Goal: Transaction & Acquisition: Purchase product/service

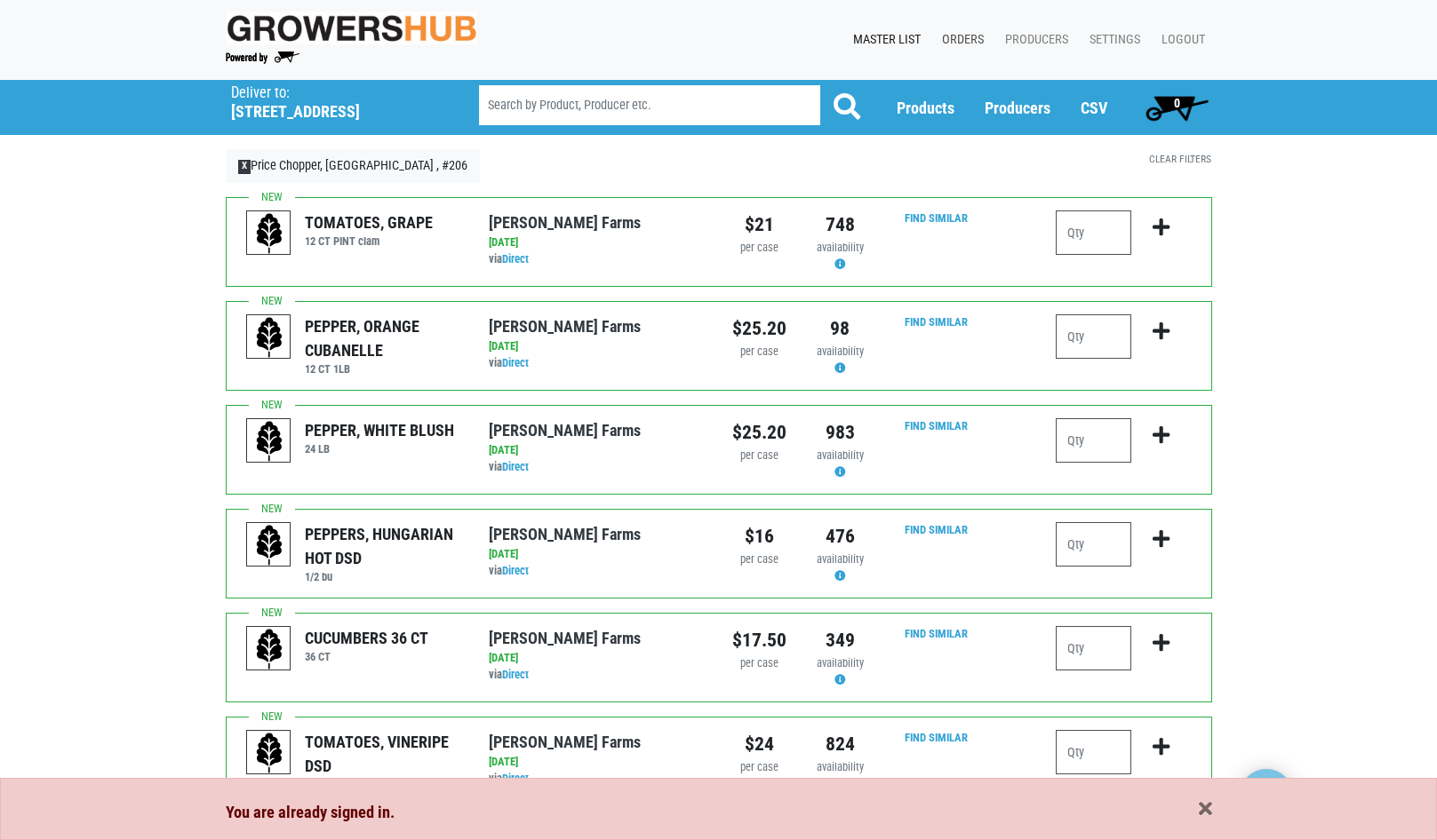
click at [966, 33] on link "Orders" at bounding box center [959, 40] width 63 height 33
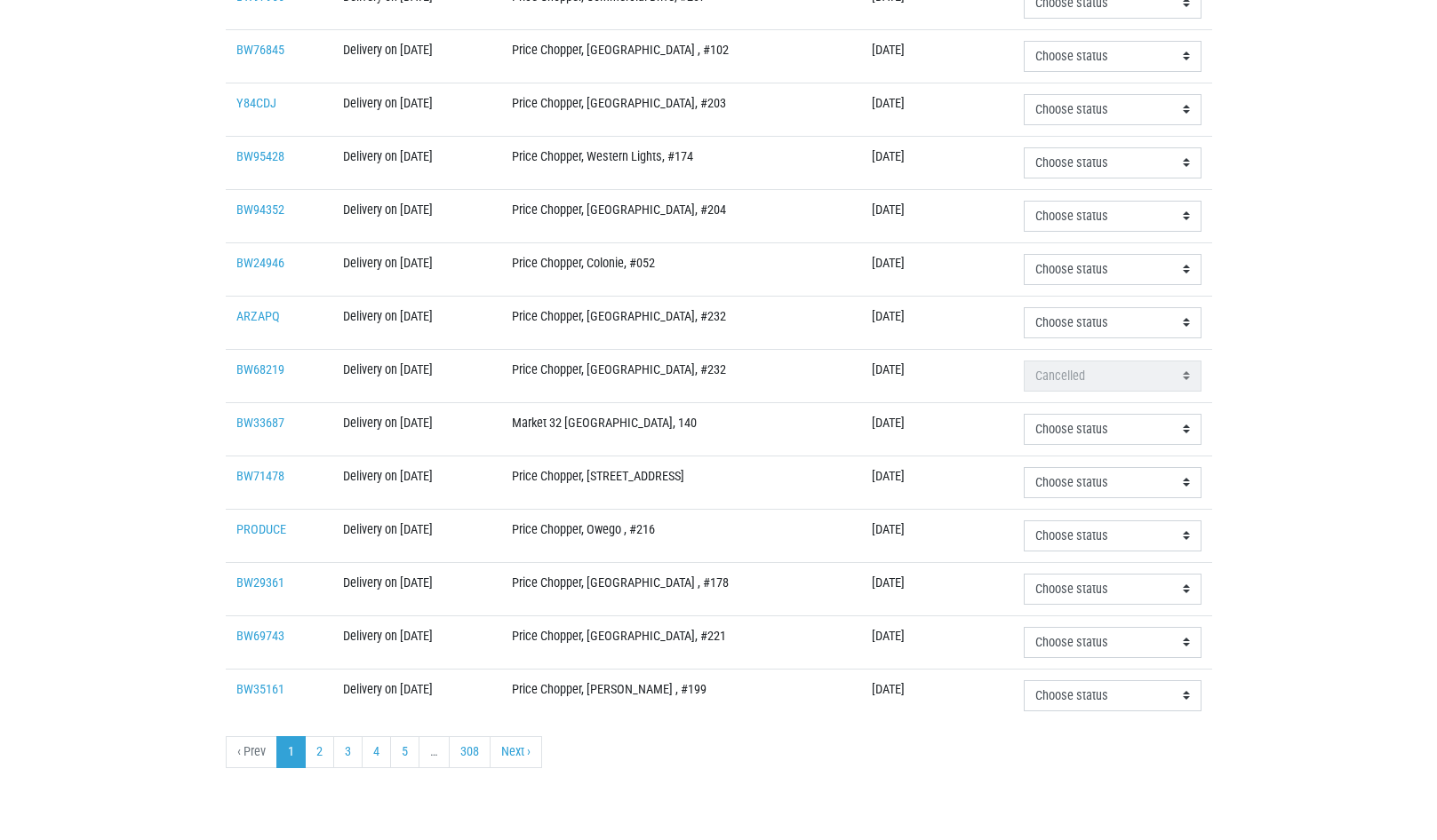
scroll to position [383, 0]
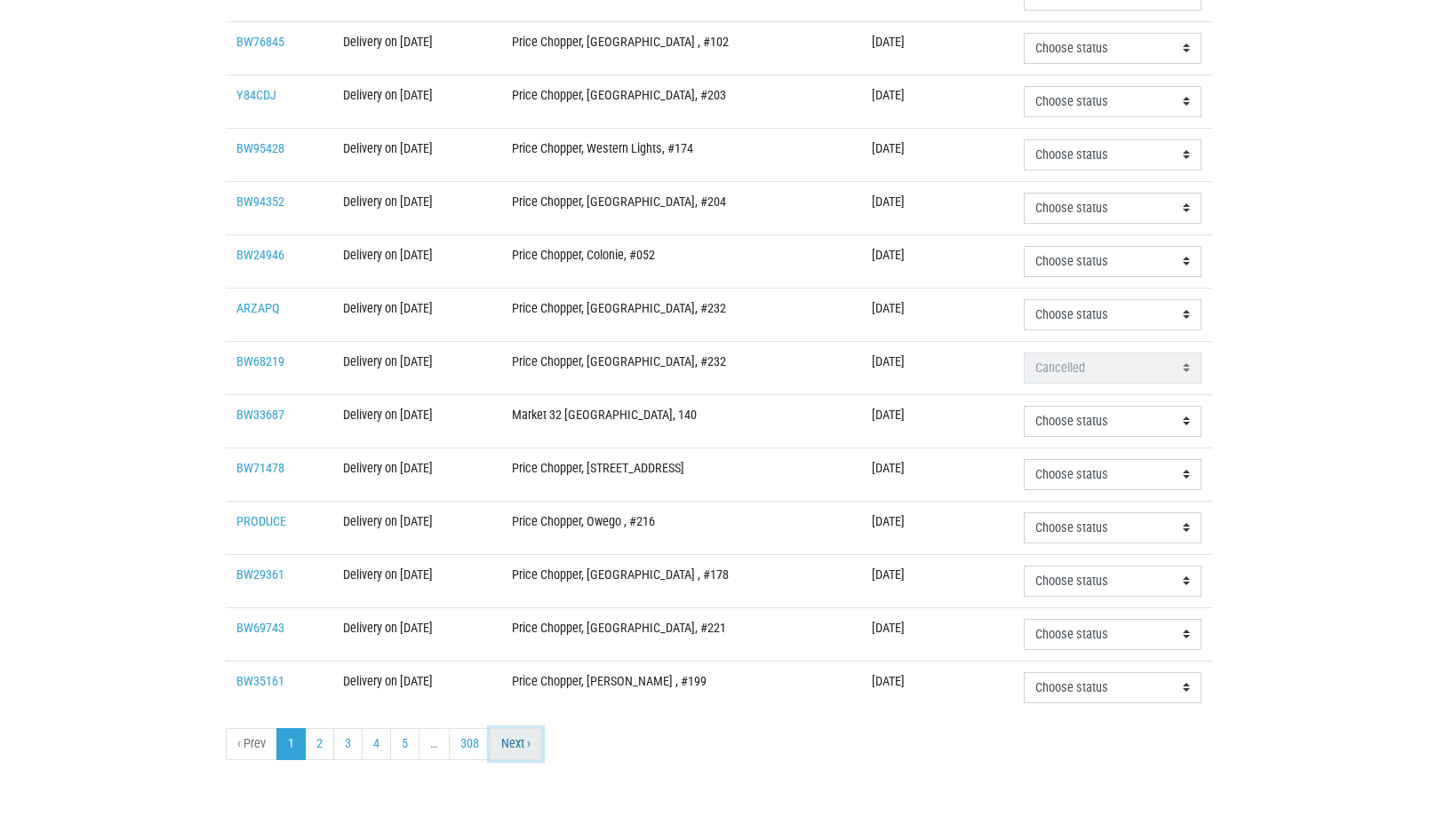
click at [531, 744] on link "Next ›" at bounding box center [515, 744] width 53 height 32
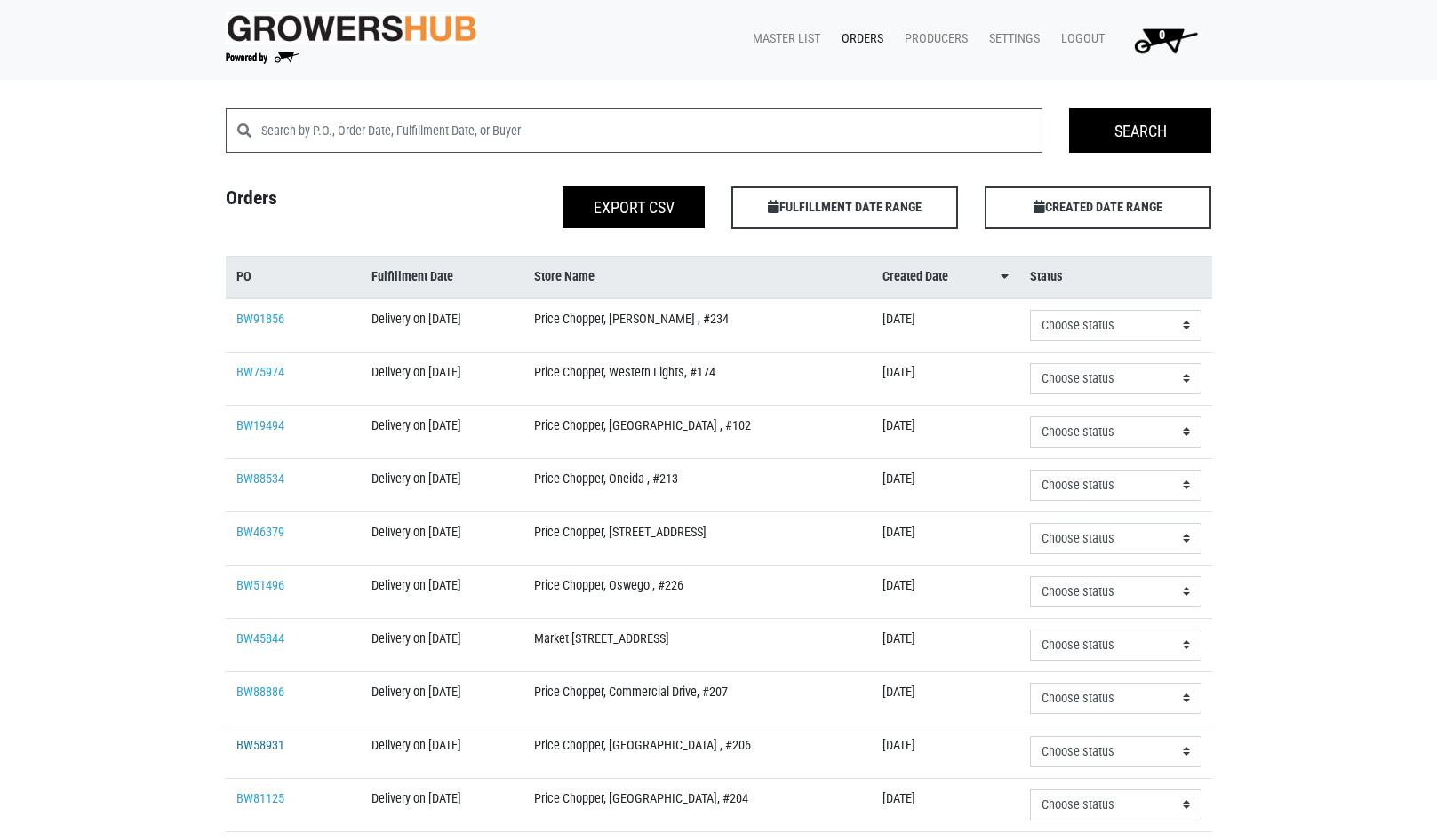
click at [265, 743] on link "BW58931" at bounding box center [260, 746] width 48 height 15
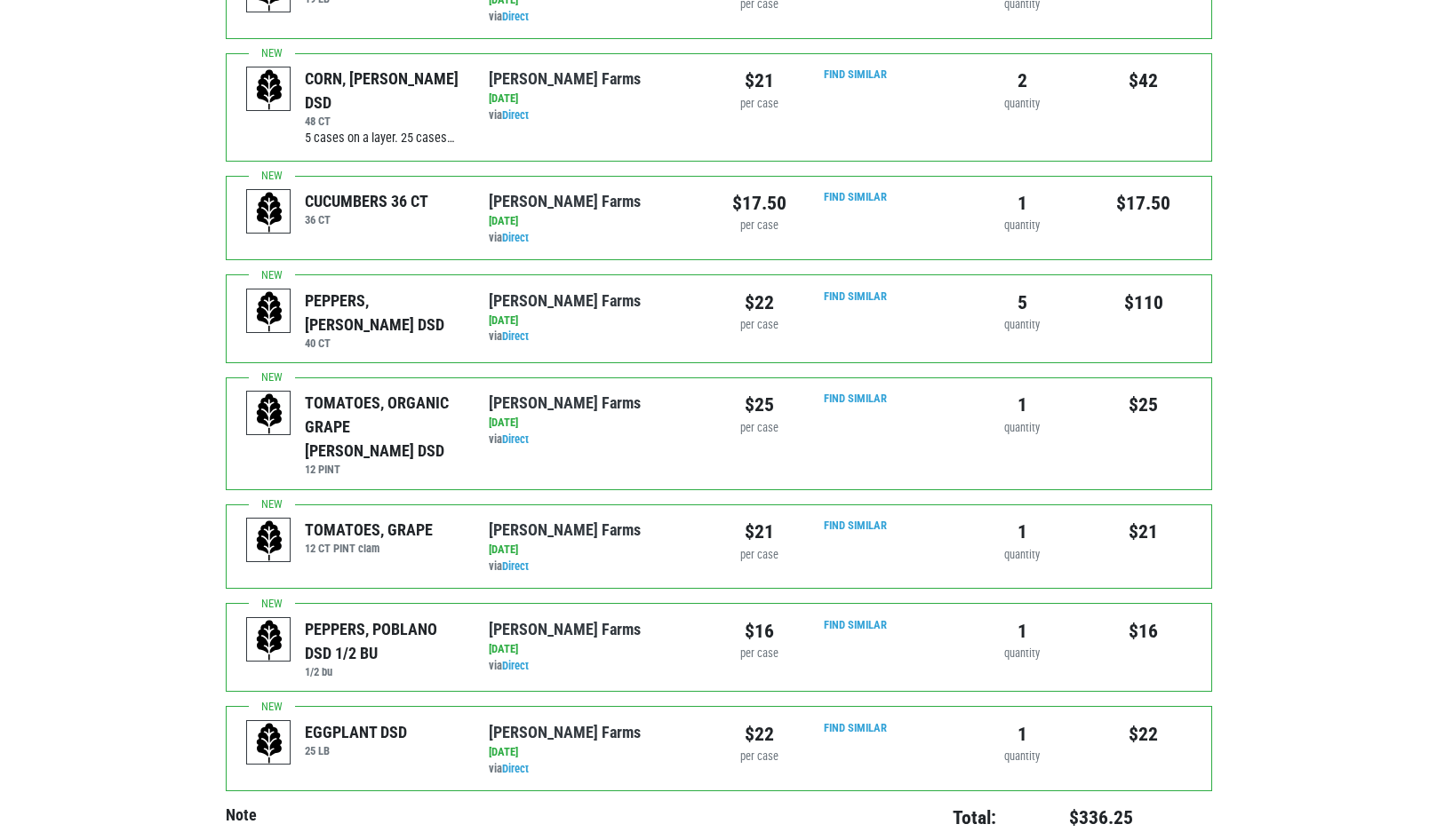
scroll to position [718, 0]
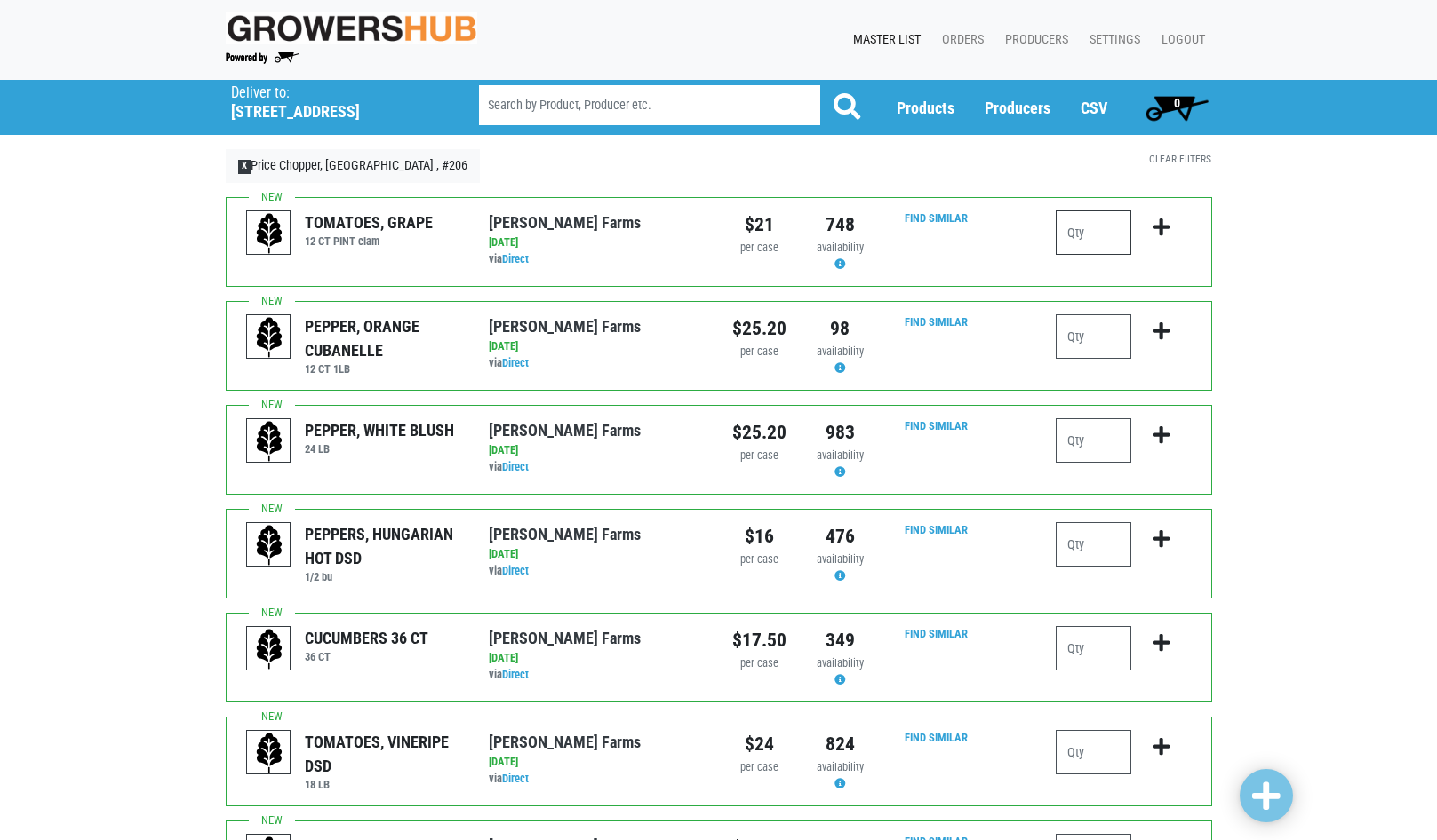
click at [1098, 234] on input "number" at bounding box center [1093, 232] width 76 height 44
type input "3"
click at [1158, 224] on icon "submit" at bounding box center [1161, 227] width 17 height 19
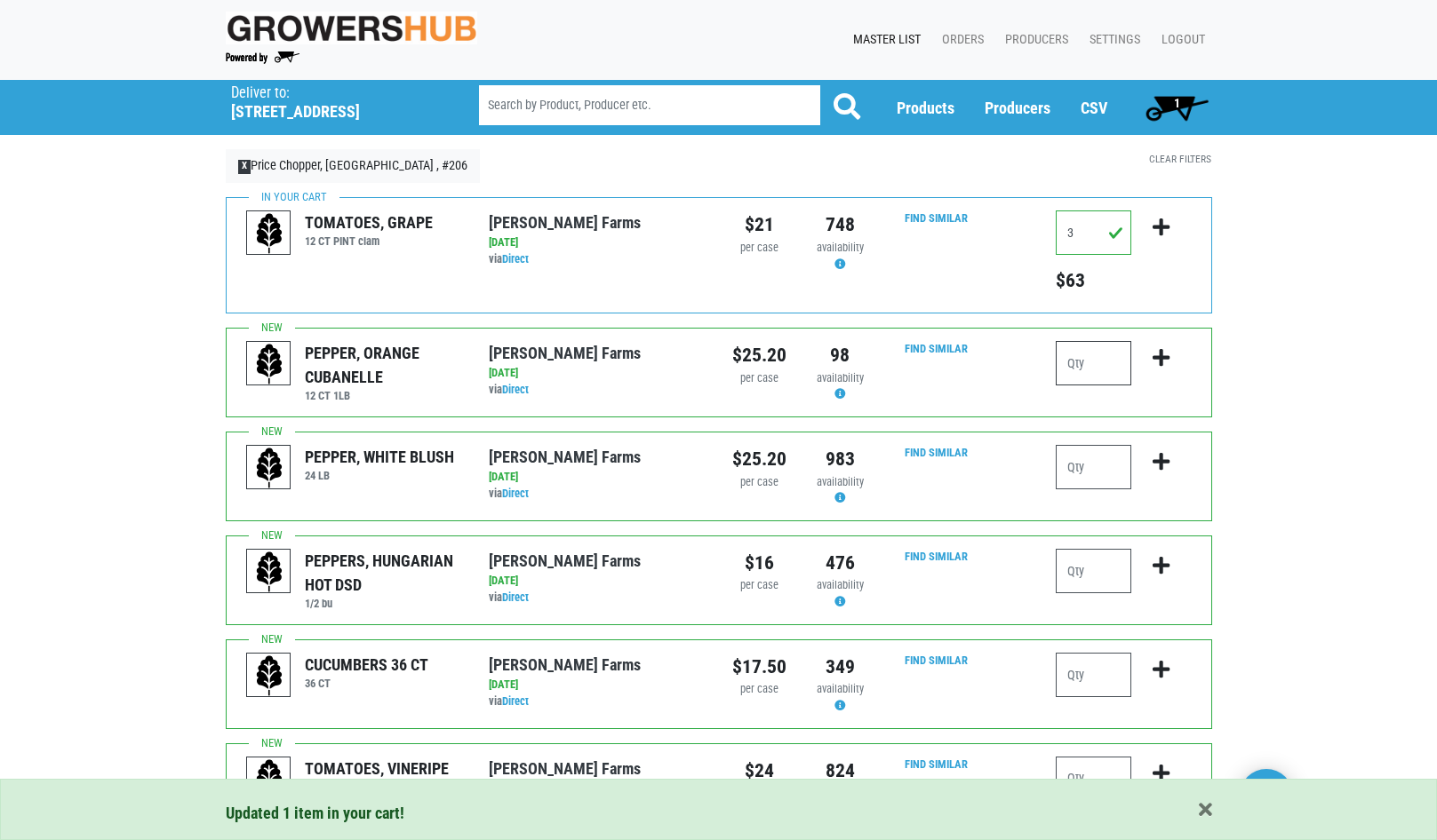
click at [1101, 367] on input "number" at bounding box center [1093, 363] width 76 height 44
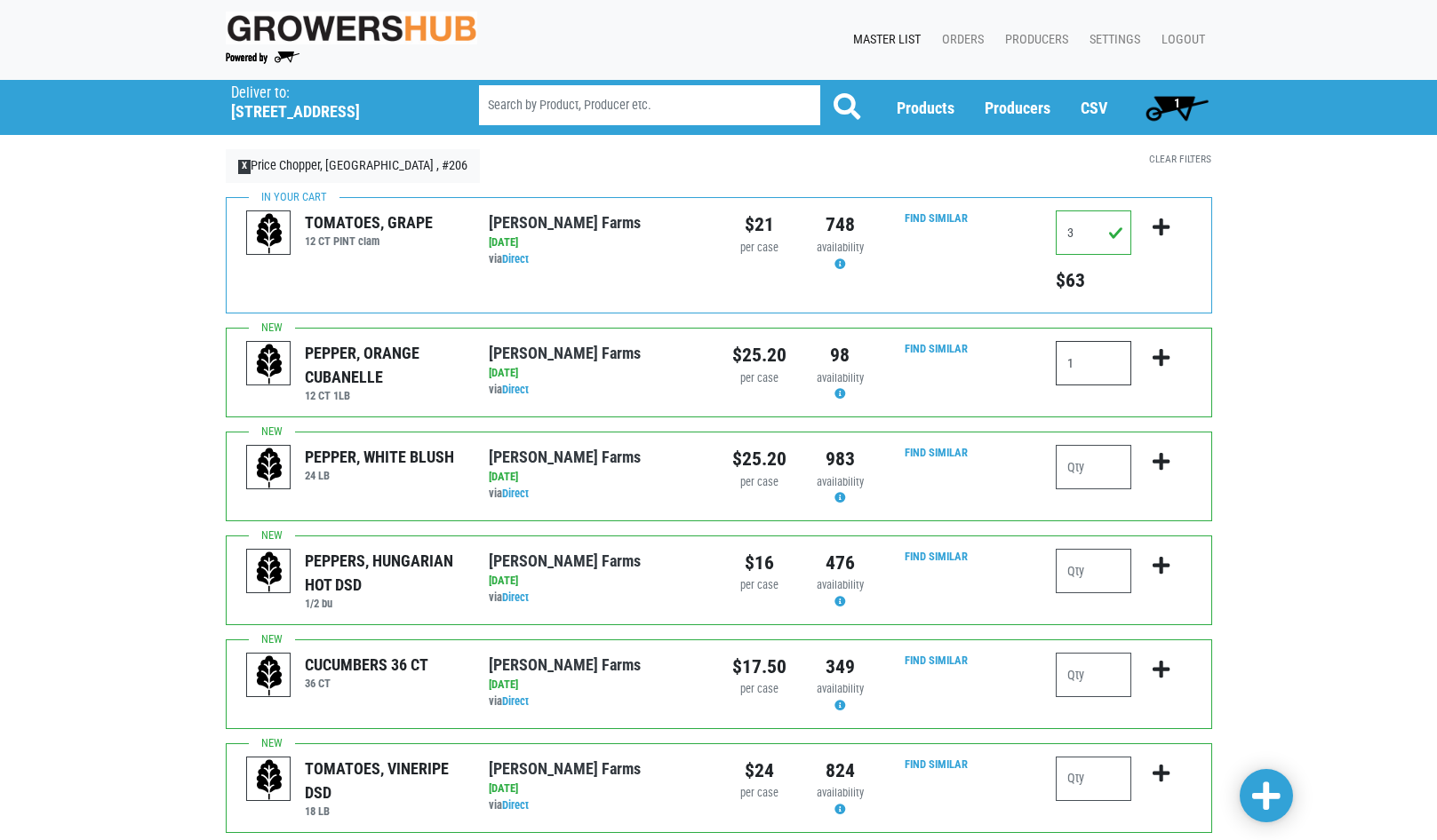
type input "1"
click at [1165, 355] on icon "submit" at bounding box center [1161, 357] width 17 height 19
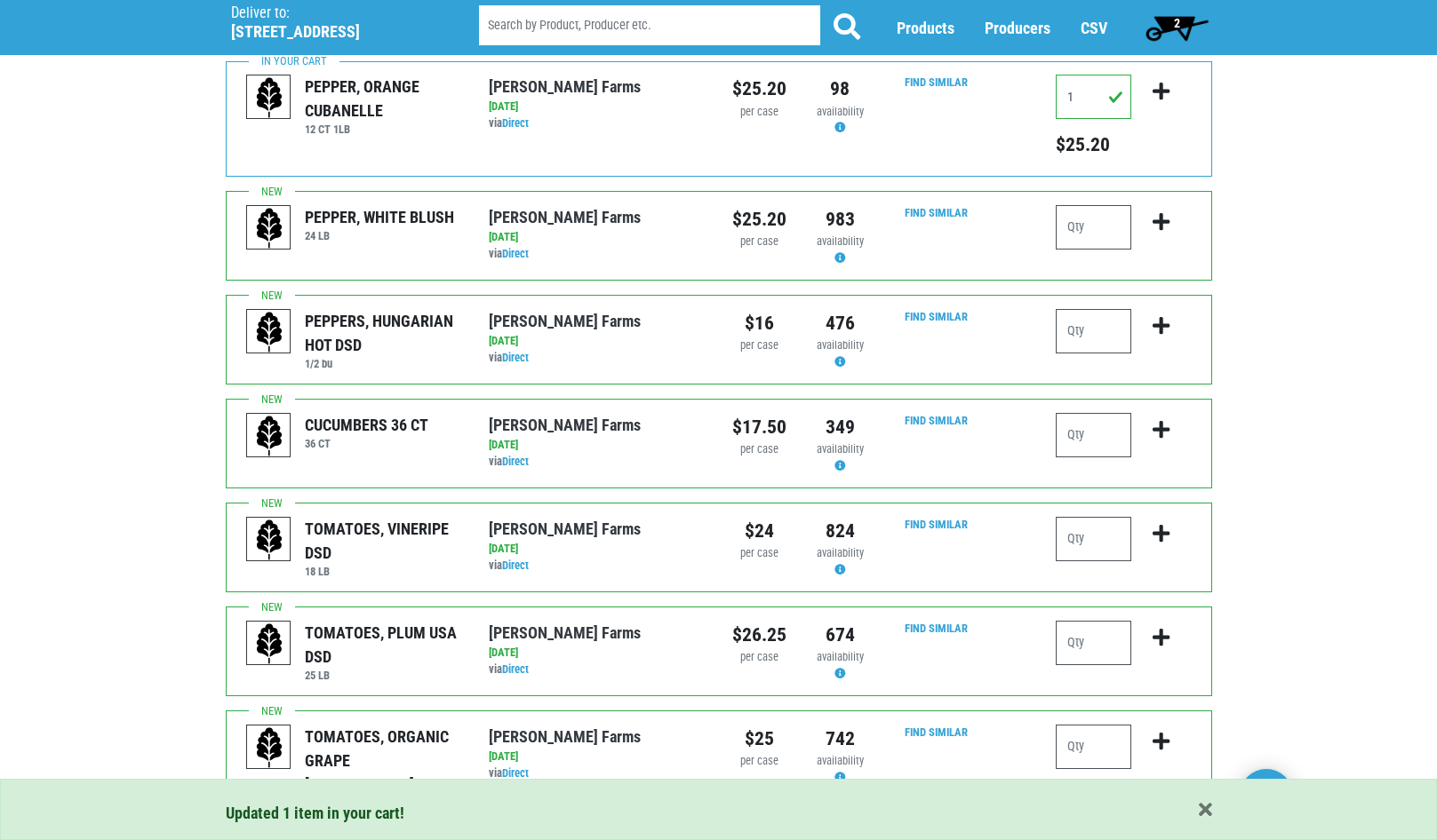
scroll to position [356, 0]
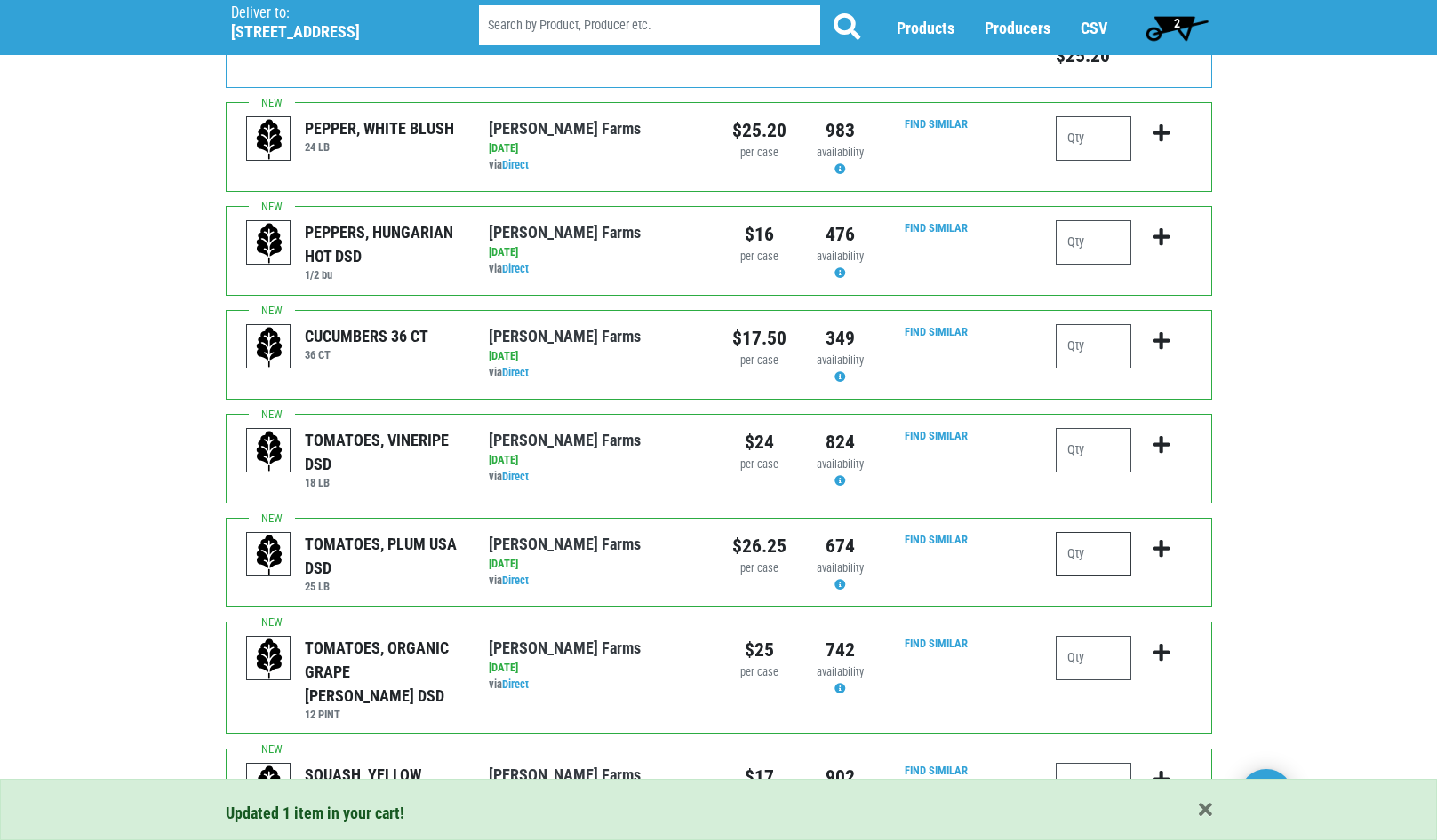
click at [1087, 562] on input "number" at bounding box center [1093, 554] width 76 height 44
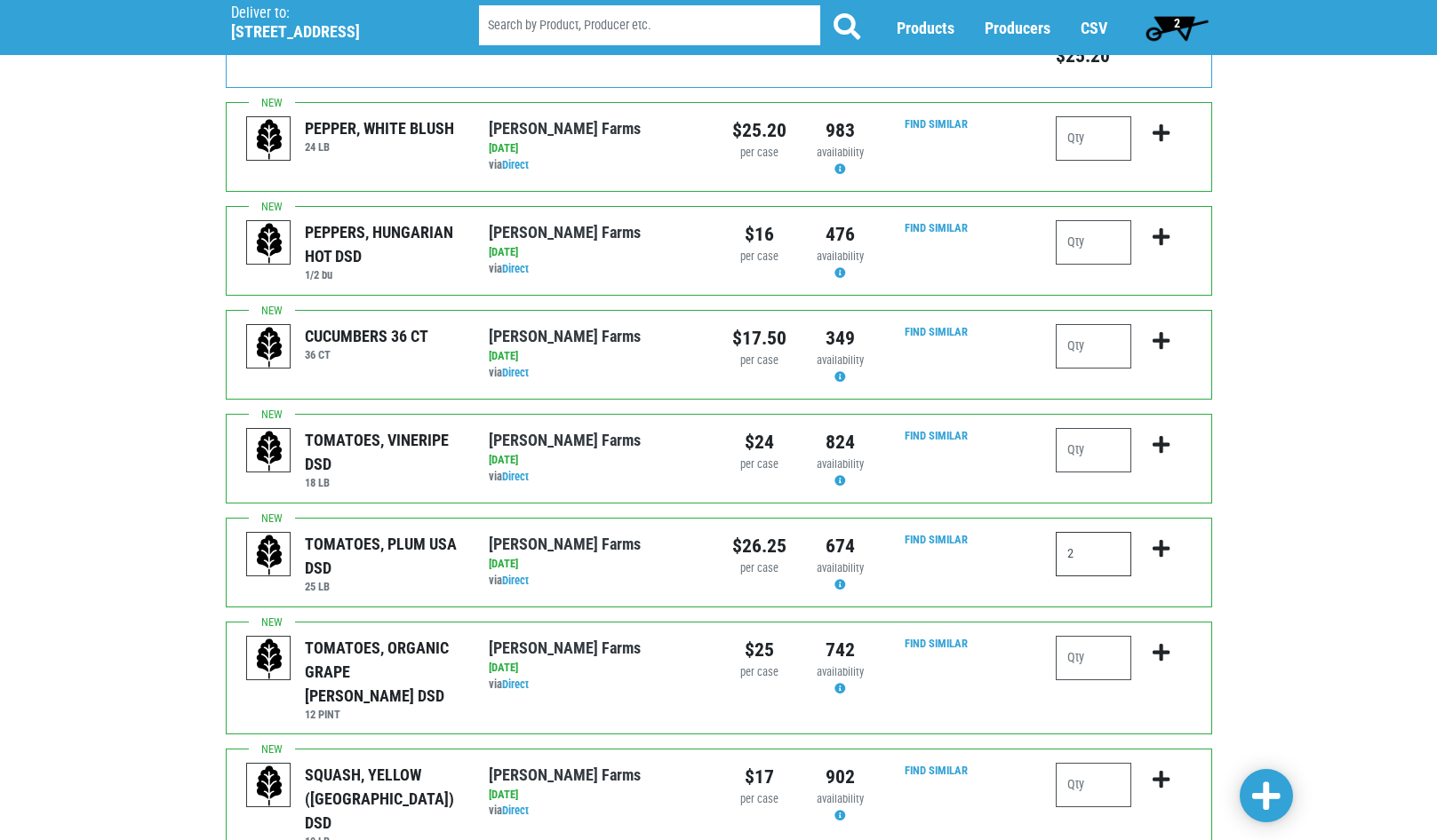
type input "2"
click at [1164, 549] on icon "submit" at bounding box center [1161, 548] width 17 height 19
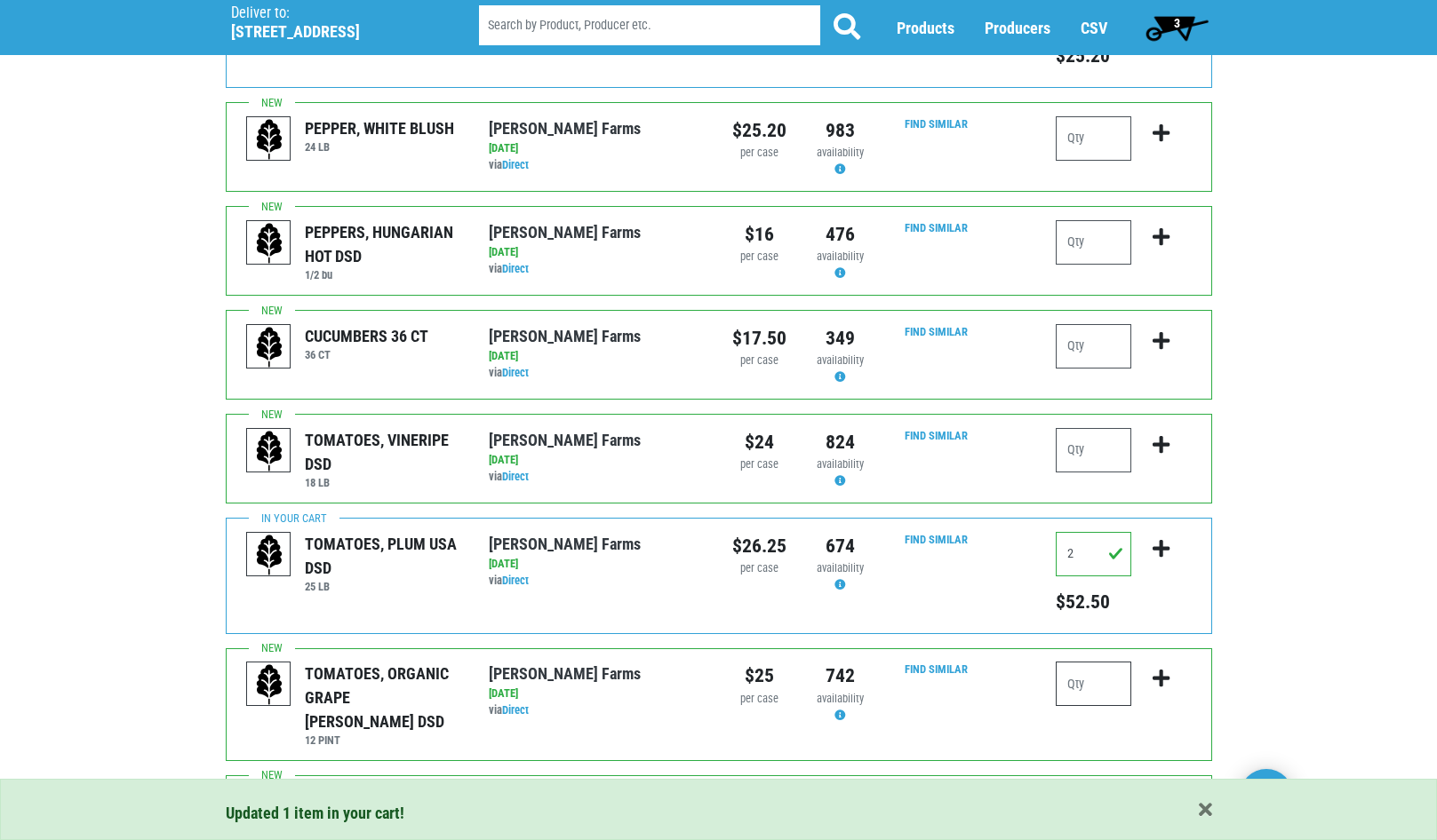
click at [1086, 682] on input "number" at bounding box center [1093, 683] width 76 height 44
type input "1"
click at [1157, 673] on icon "submit" at bounding box center [1161, 678] width 17 height 19
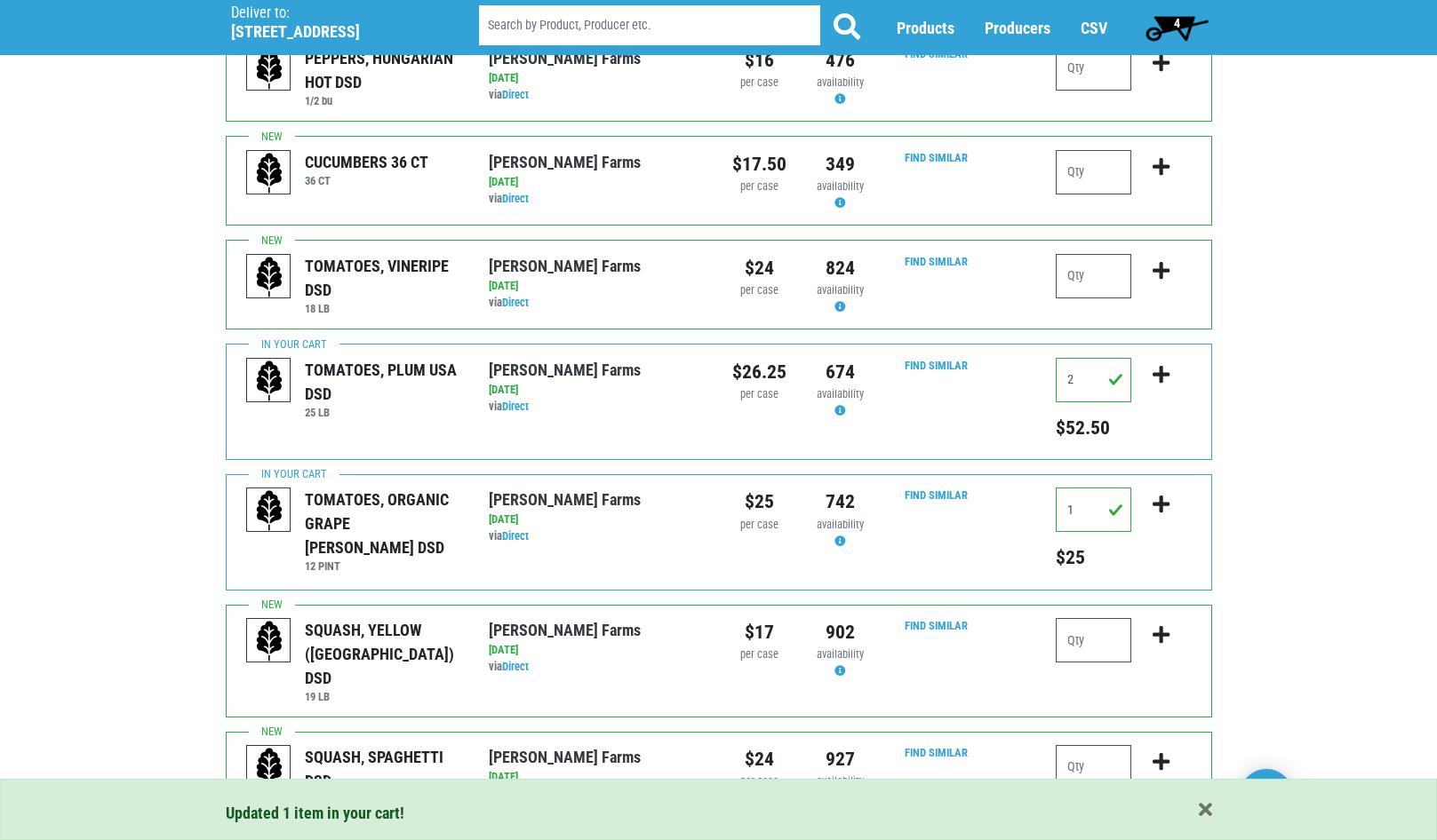
scroll to position [533, 0]
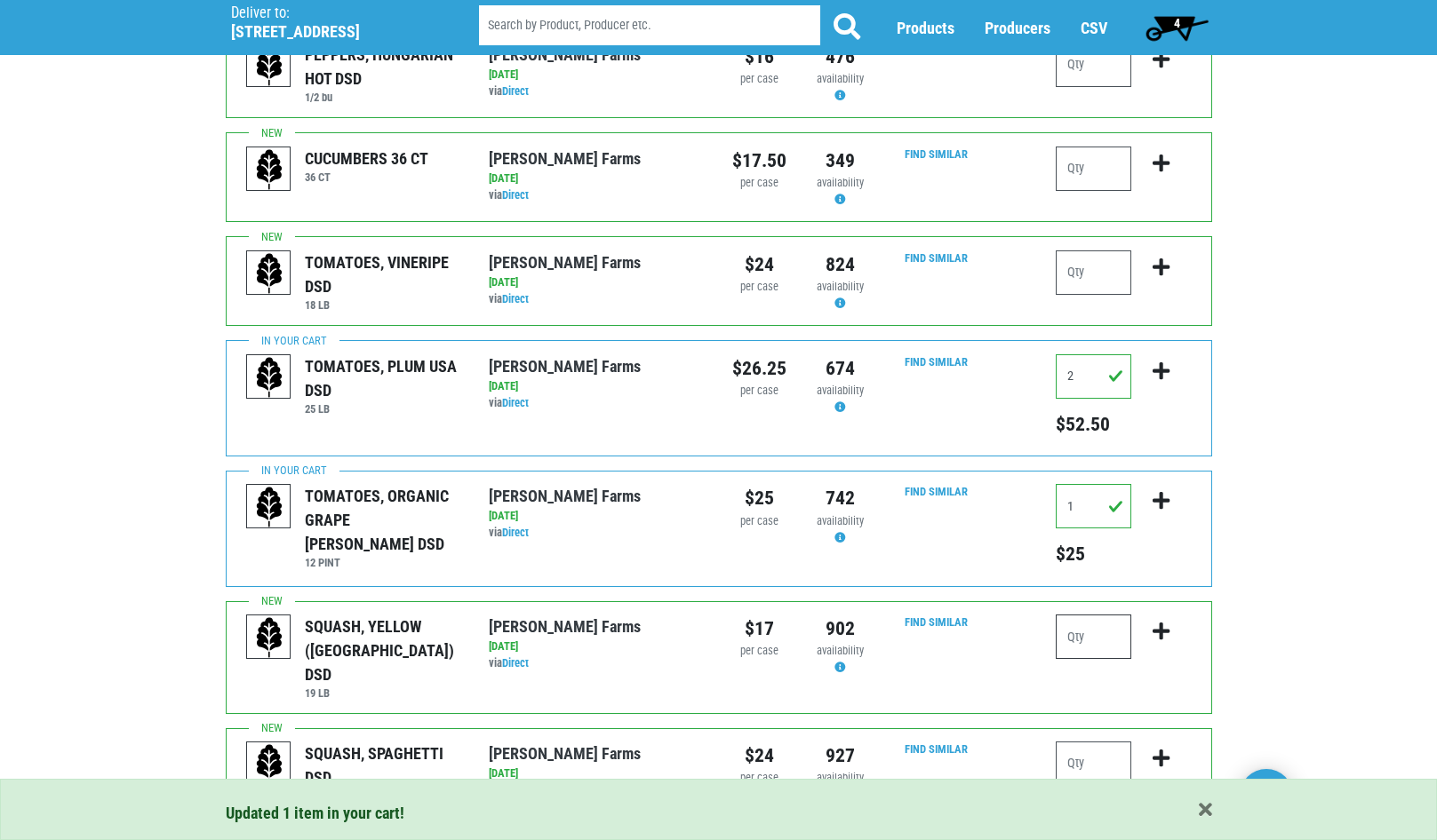
click at [1100, 626] on input "number" at bounding box center [1093, 637] width 76 height 44
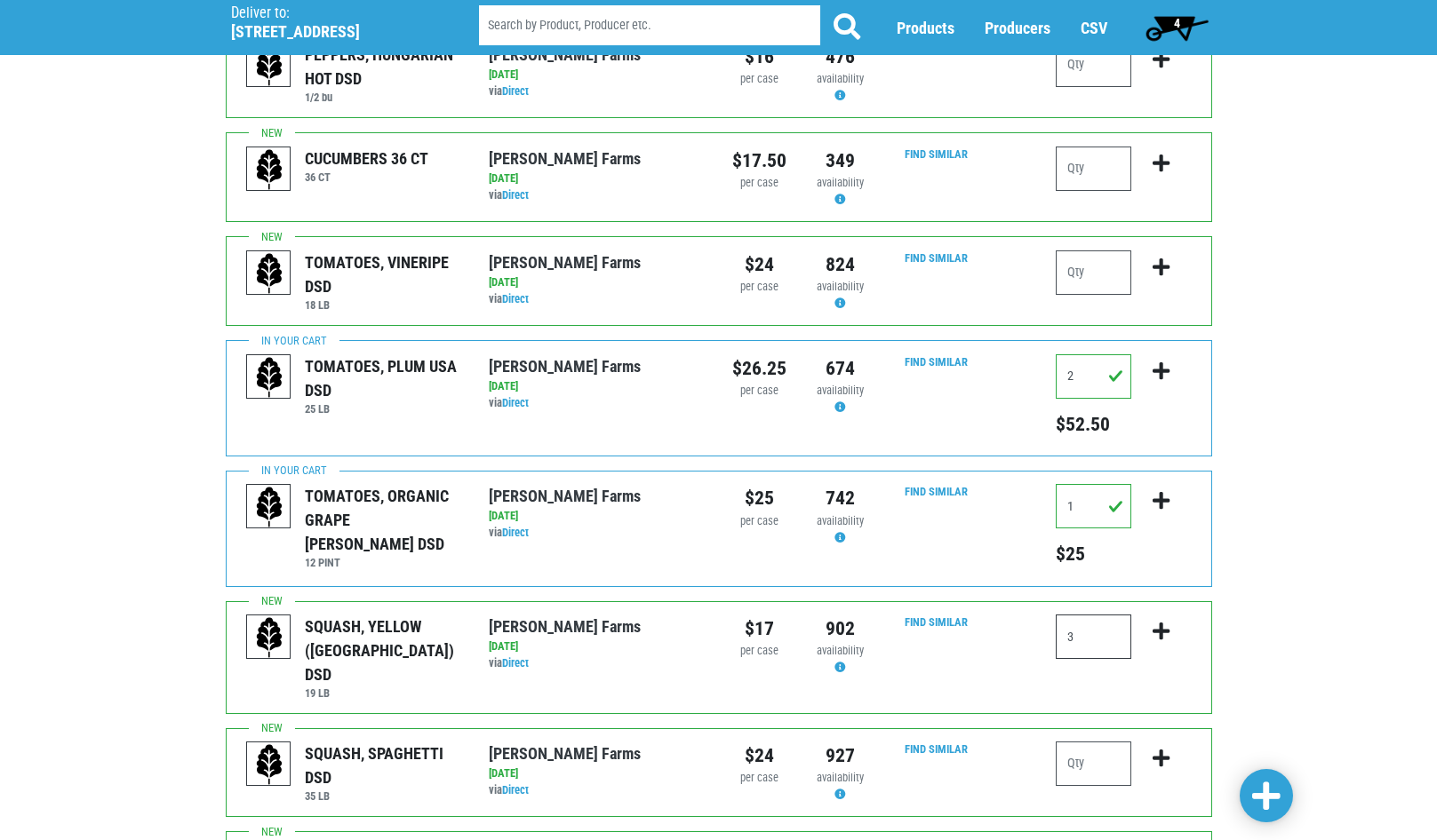
type input "3"
click at [1162, 632] on icon "submit" at bounding box center [1161, 631] width 17 height 19
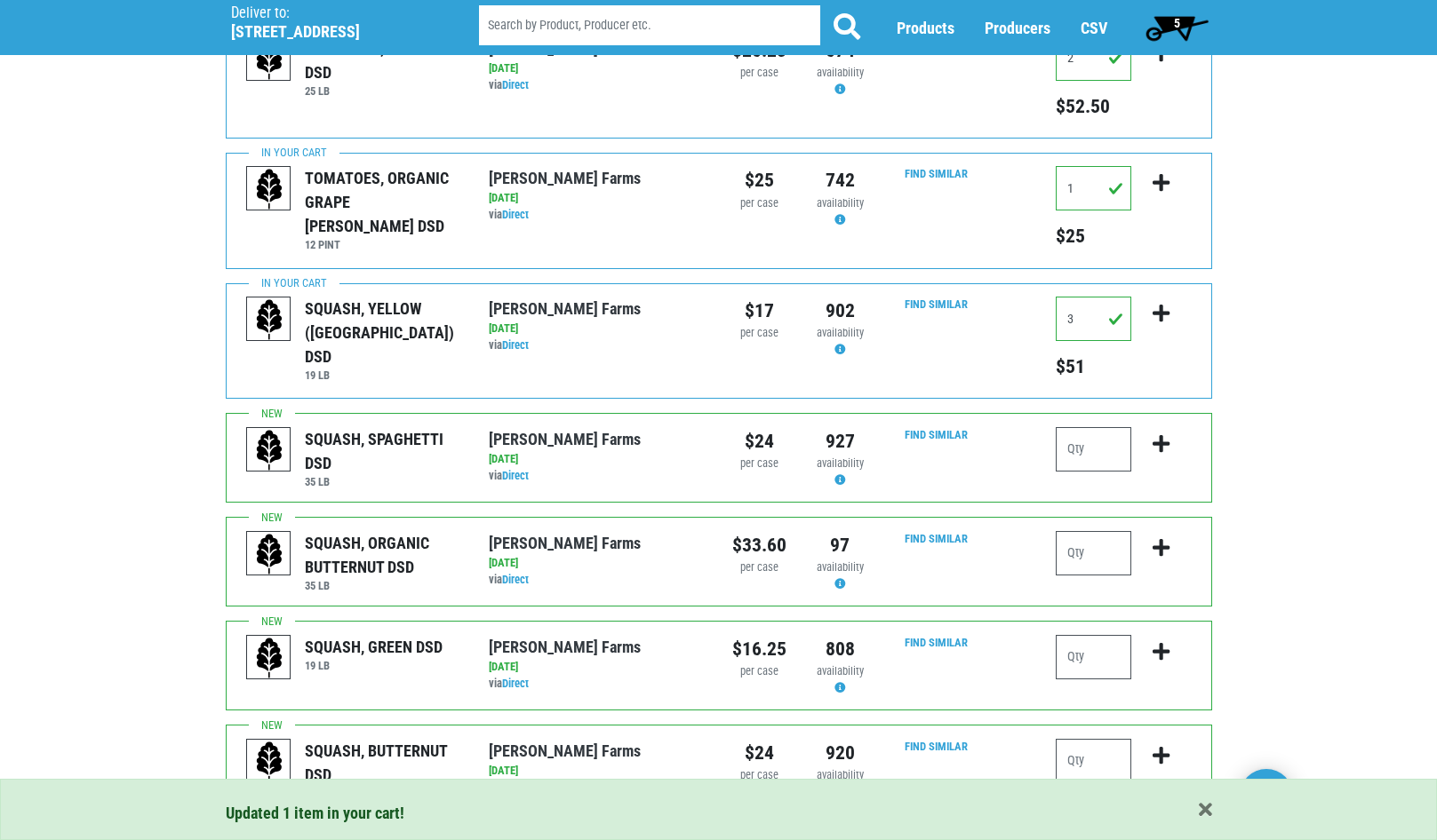
scroll to position [888, 0]
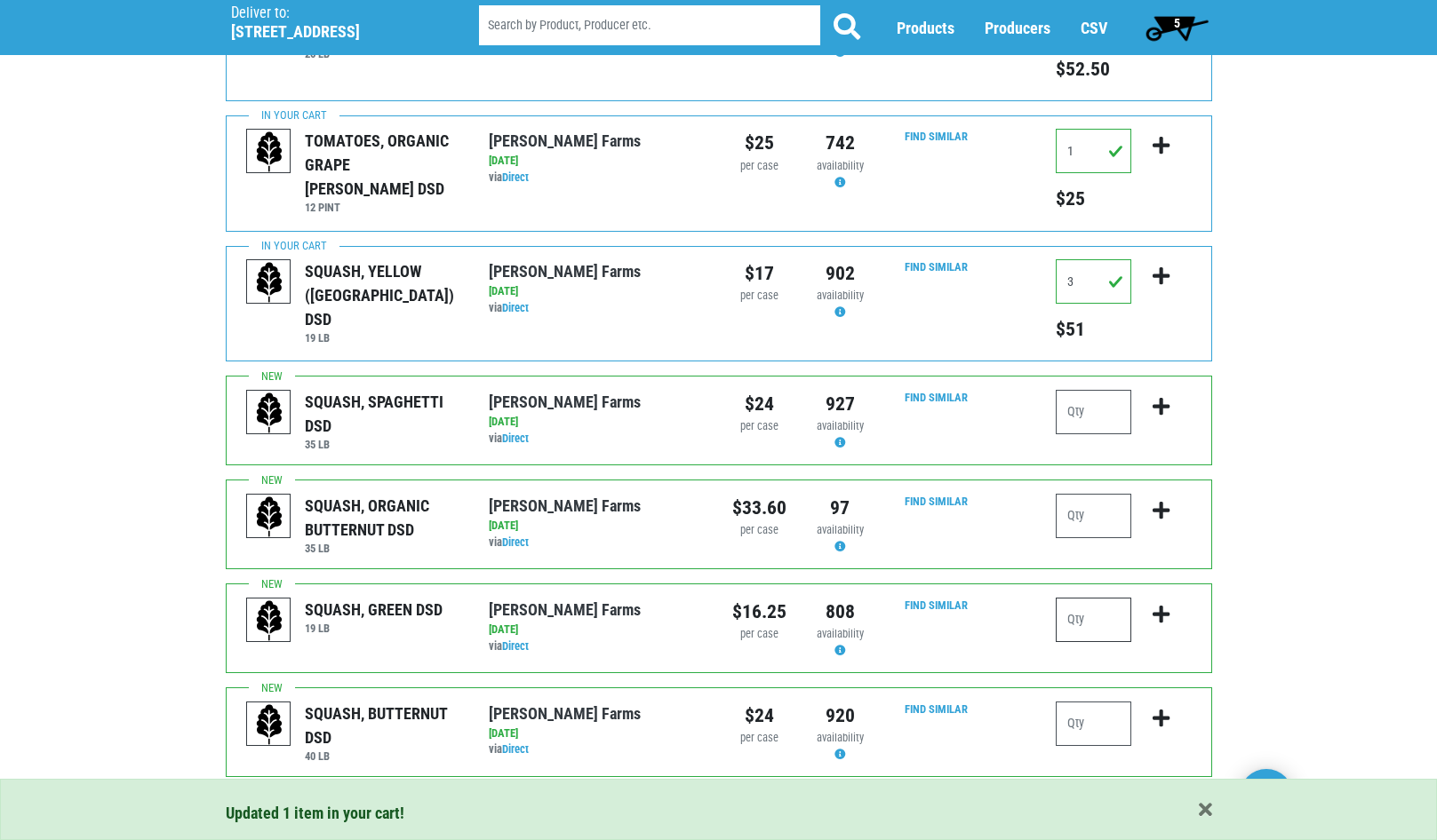
click at [1114, 624] on input "number" at bounding box center [1093, 620] width 76 height 44
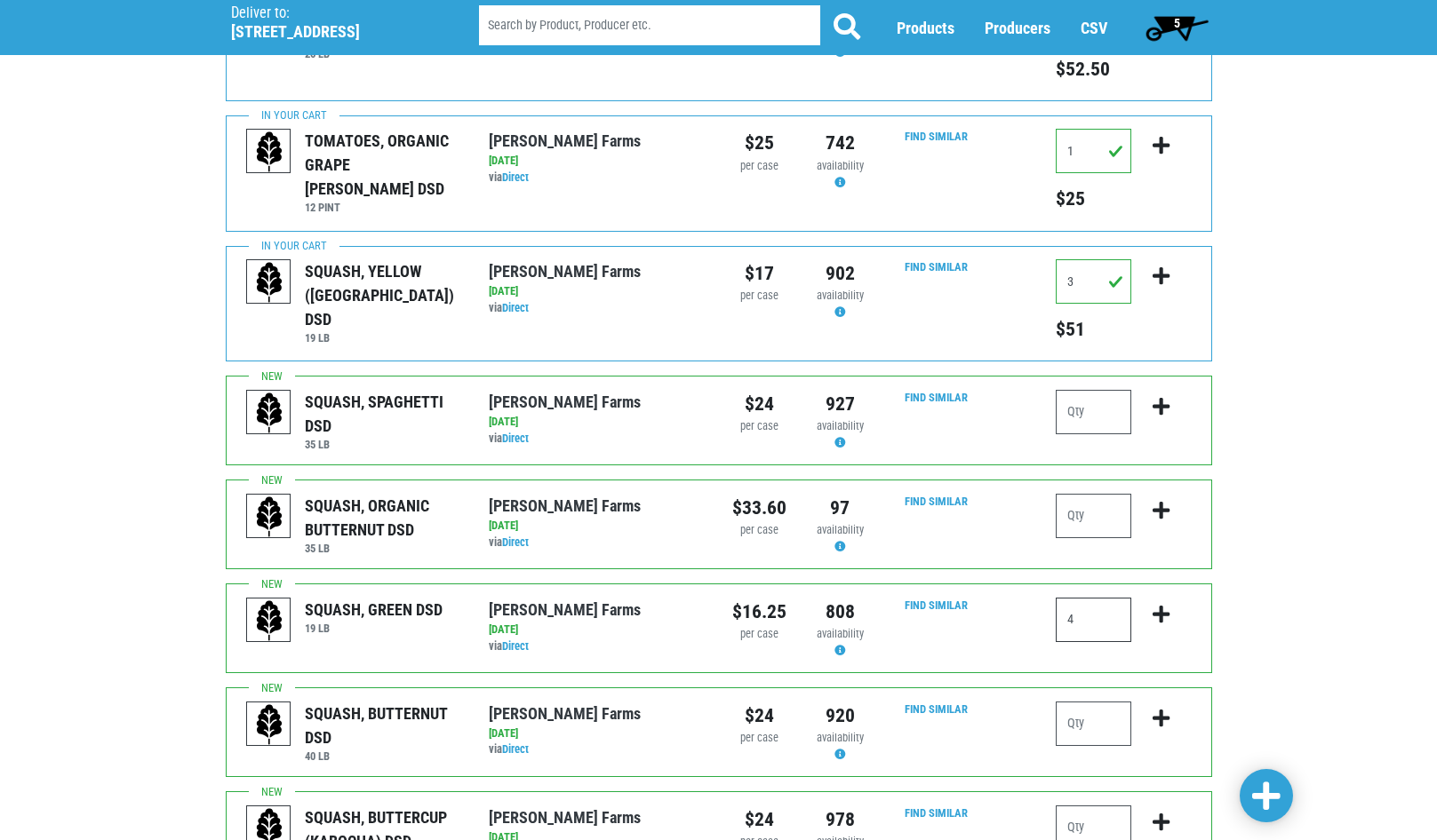
type input "4"
click at [1163, 616] on icon "submit" at bounding box center [1161, 614] width 17 height 19
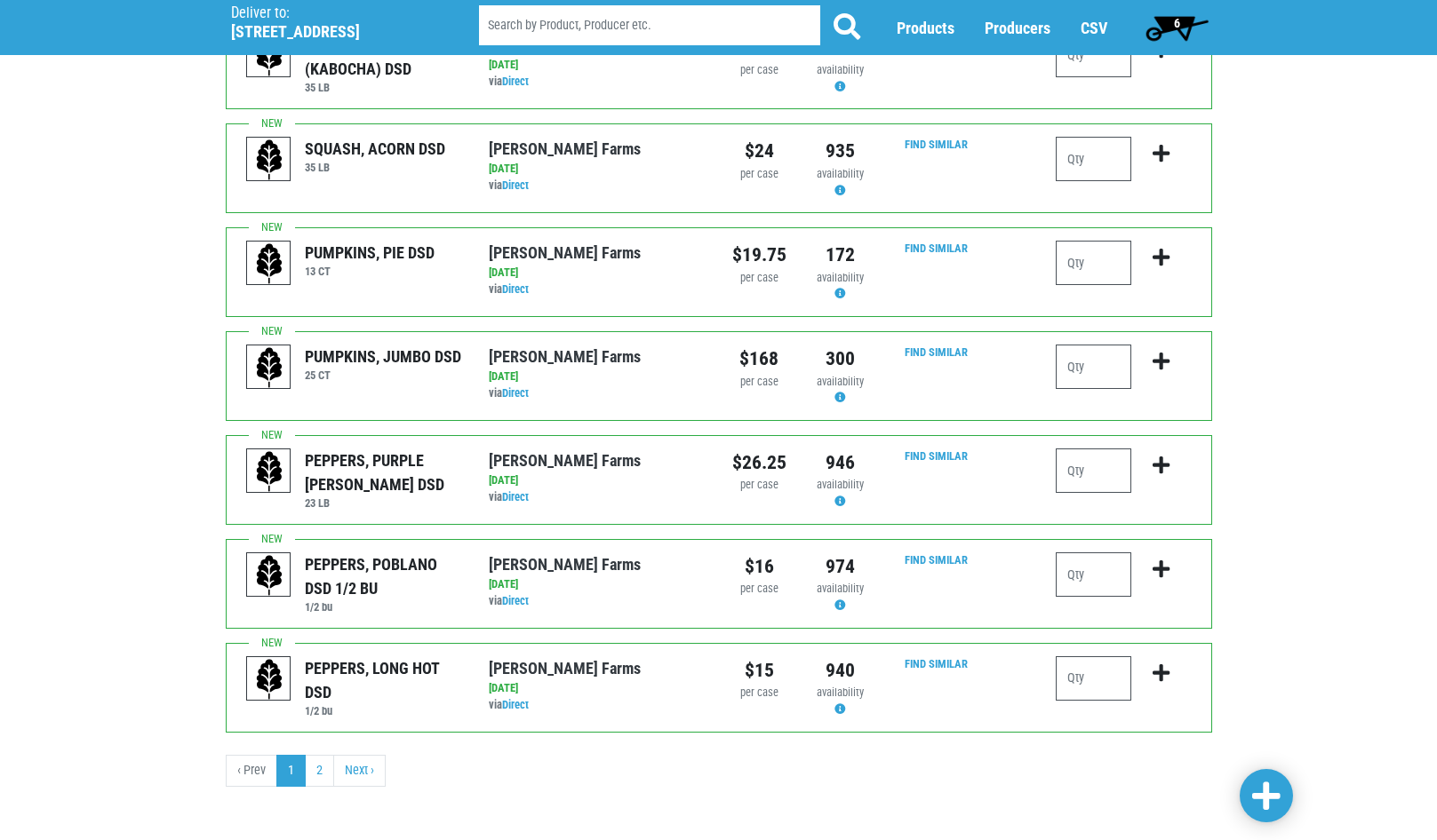
scroll to position [1687, 0]
click at [1107, 679] on input "number" at bounding box center [1093, 678] width 76 height 44
type input "1"
click at [1168, 681] on icon "submit" at bounding box center [1161, 671] width 17 height 19
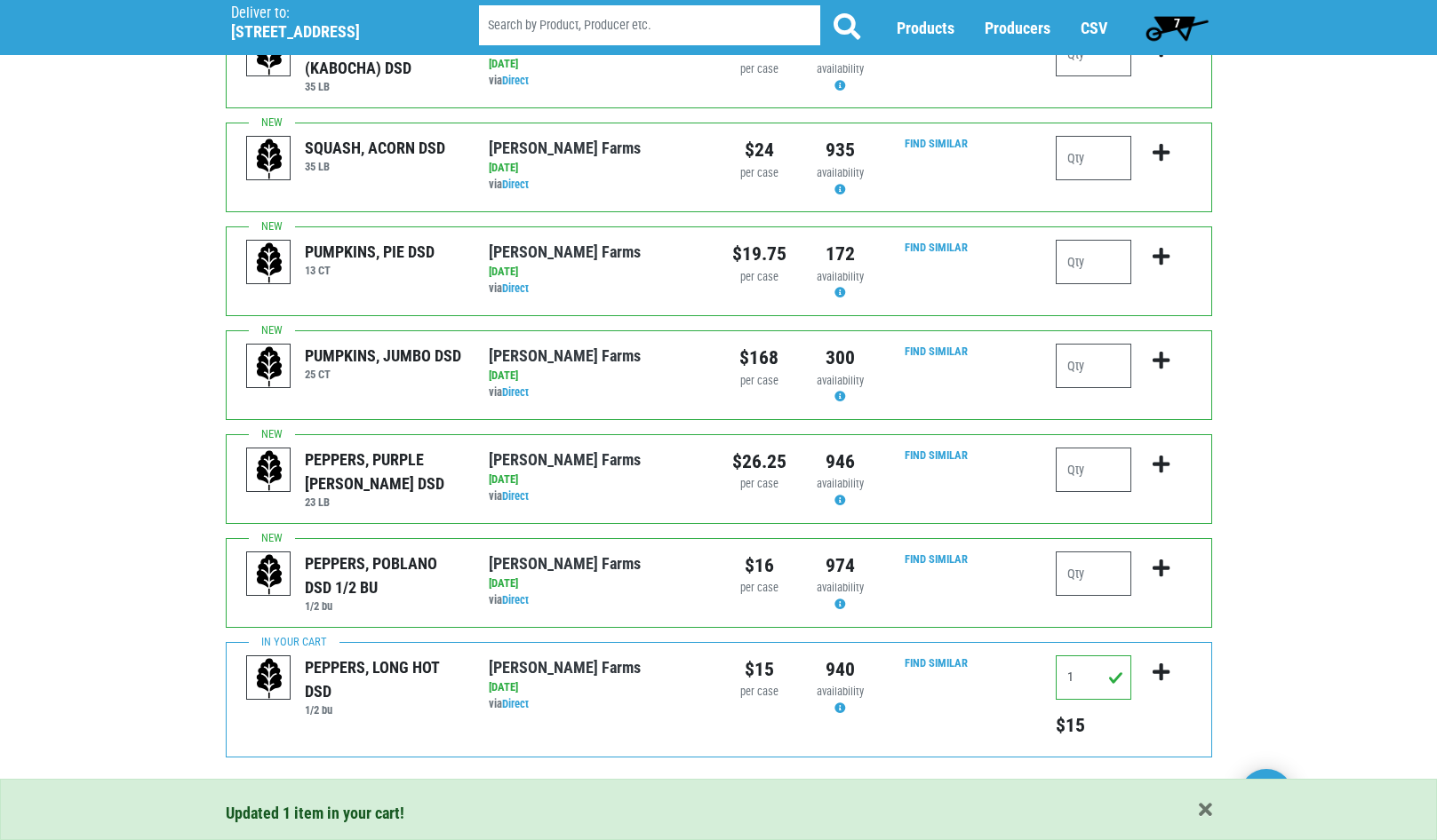
scroll to position [1718, 0]
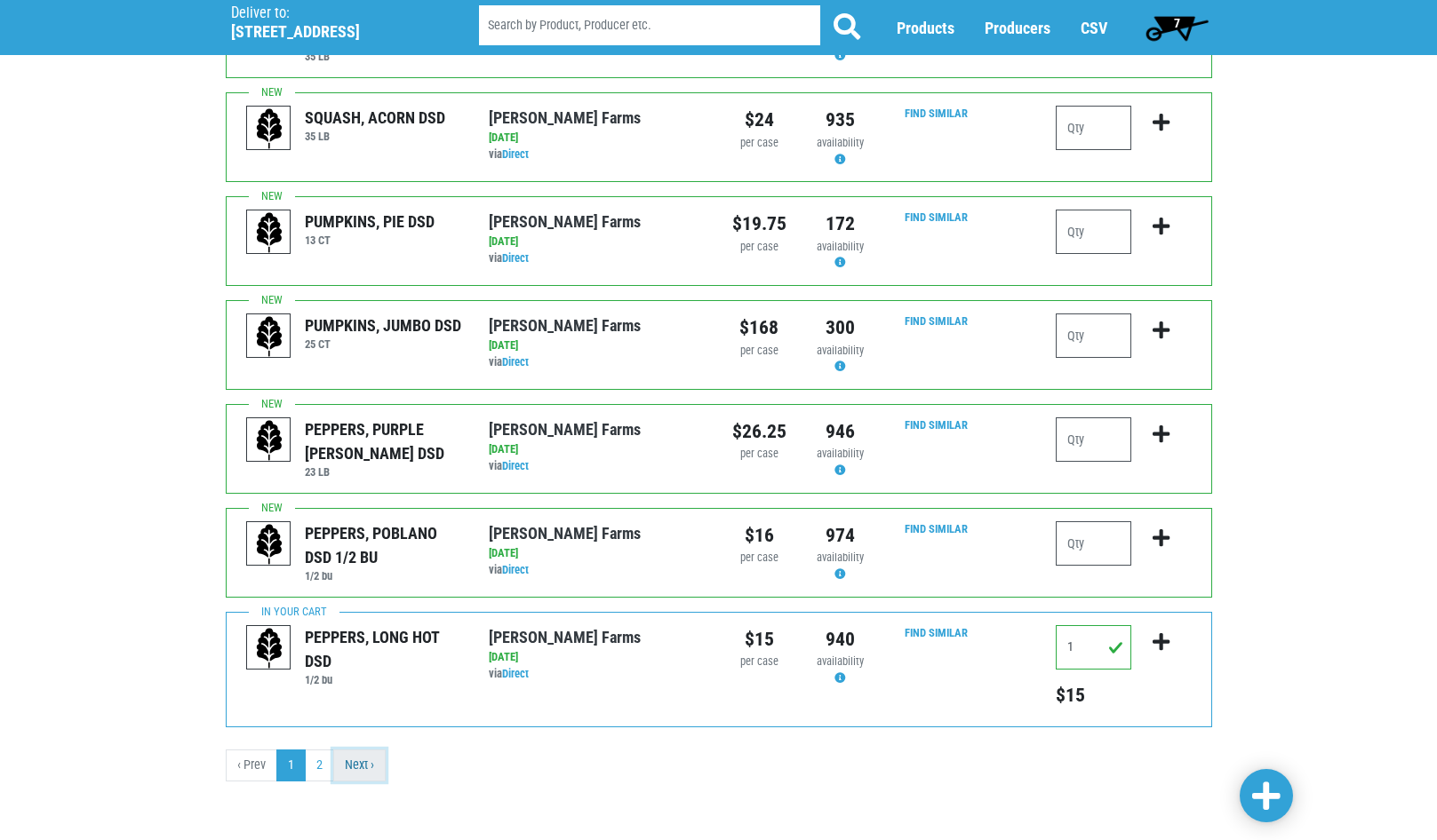
click at [368, 769] on link "Next ›" at bounding box center [359, 765] width 53 height 32
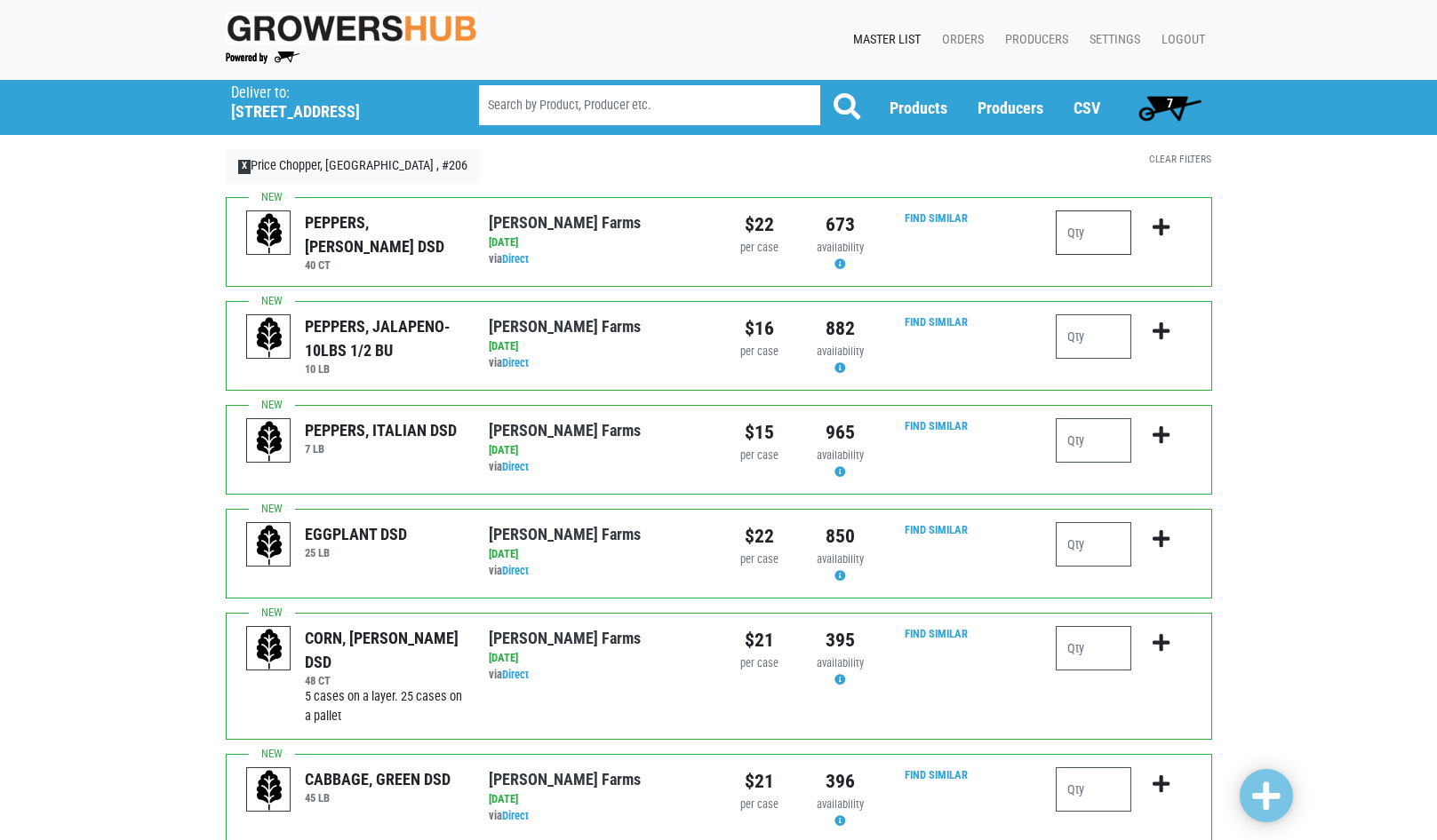
click at [1108, 248] on input "number" at bounding box center [1093, 232] width 76 height 44
type input "5"
click at [1165, 227] on icon "submit" at bounding box center [1161, 227] width 17 height 19
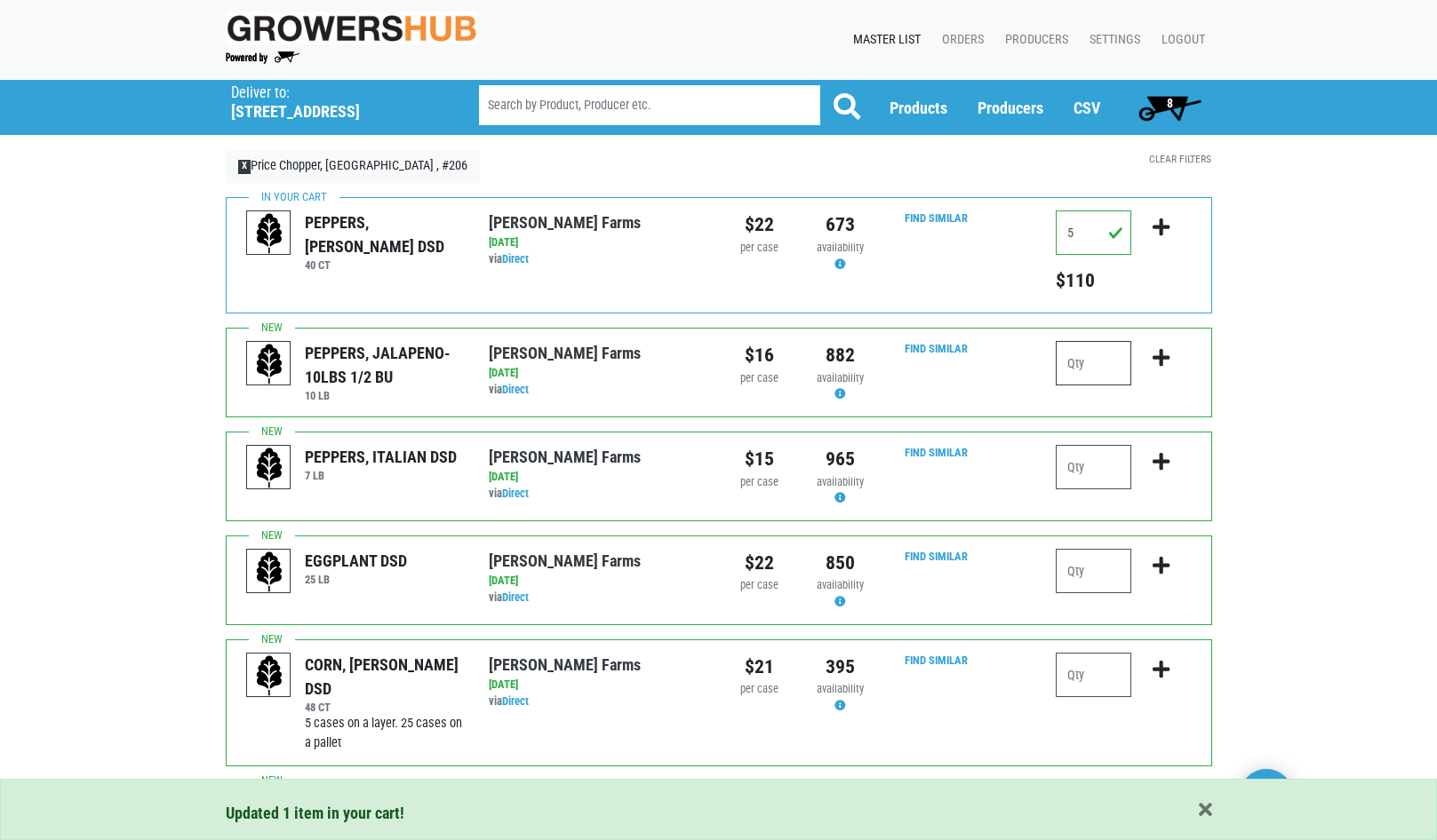
click at [1098, 362] on input "number" at bounding box center [1093, 363] width 76 height 44
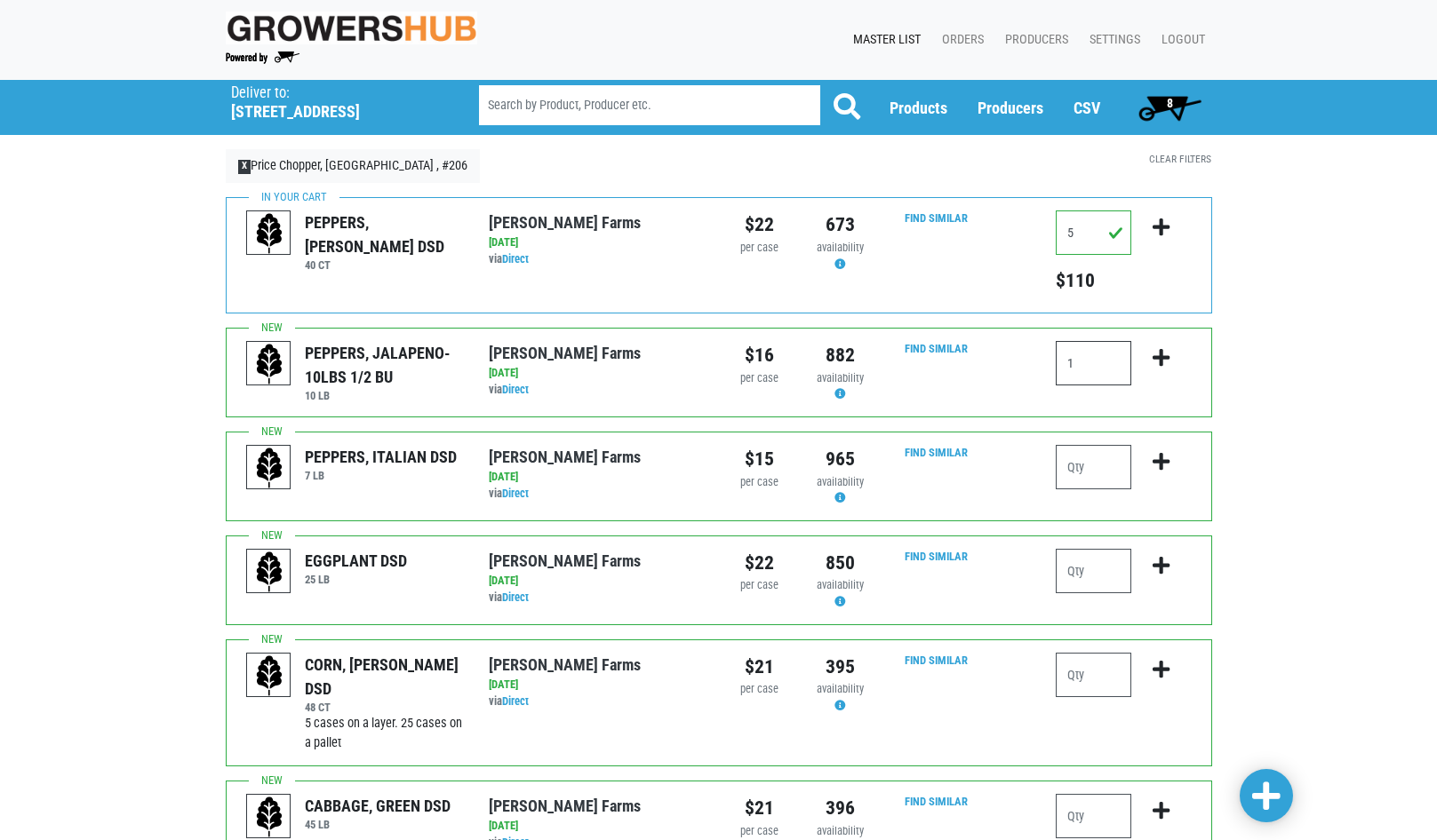
type input "1"
click at [1166, 354] on icon "submit" at bounding box center [1161, 357] width 17 height 19
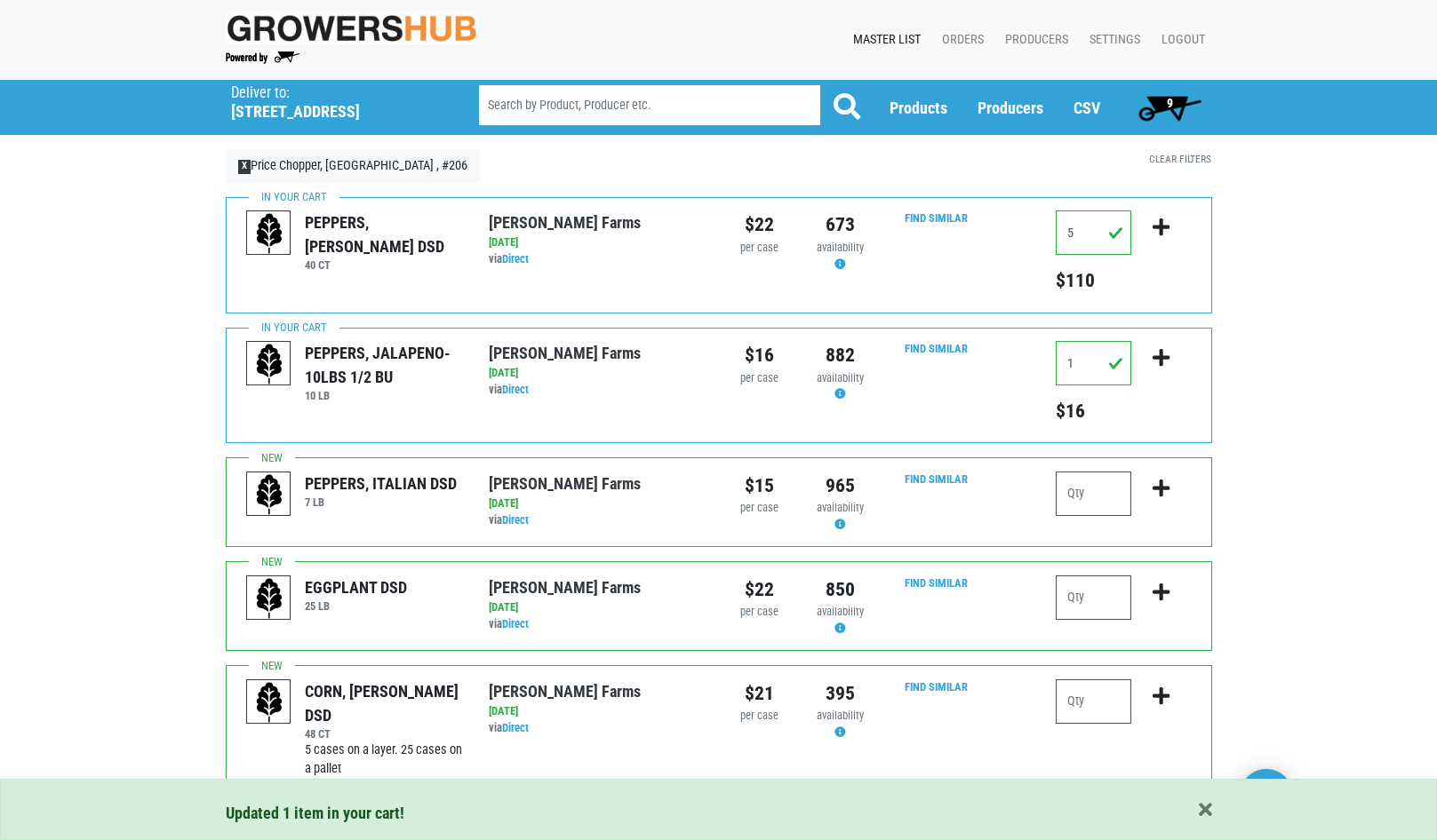
scroll to position [169, 0]
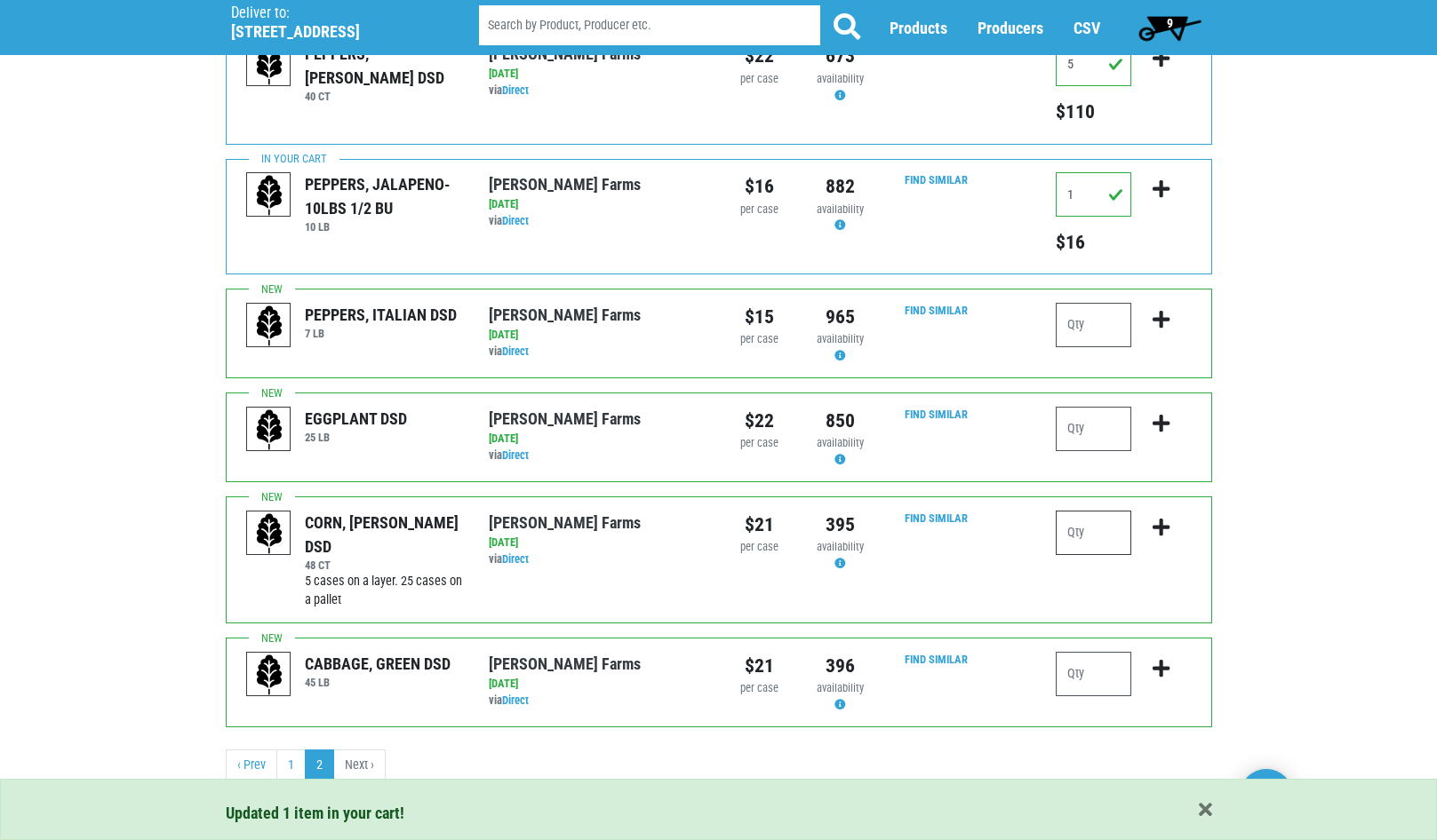
click at [1090, 533] on input "number" at bounding box center [1093, 533] width 76 height 44
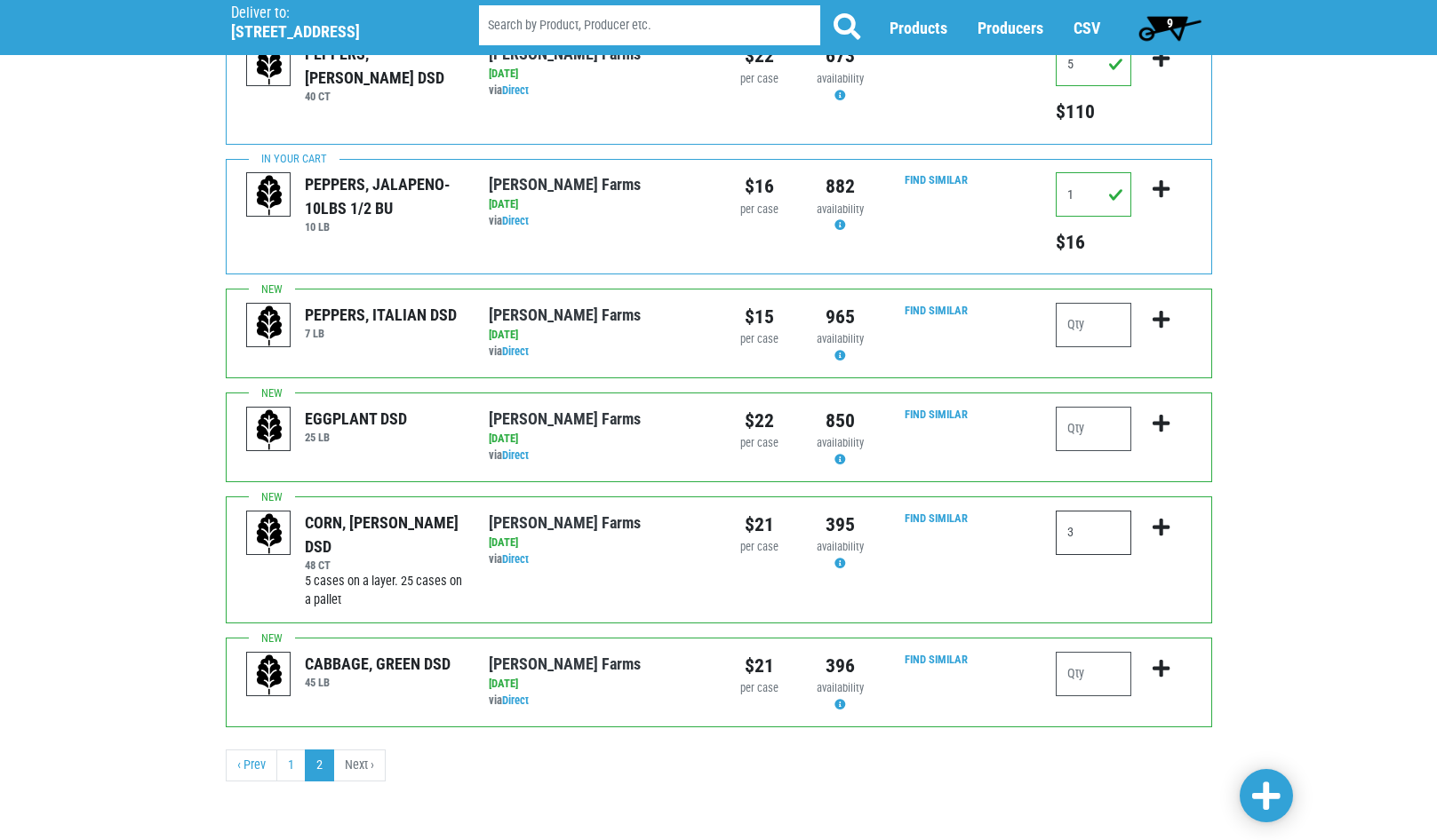
type input "3"
click at [1166, 526] on icon "submit" at bounding box center [1161, 527] width 17 height 19
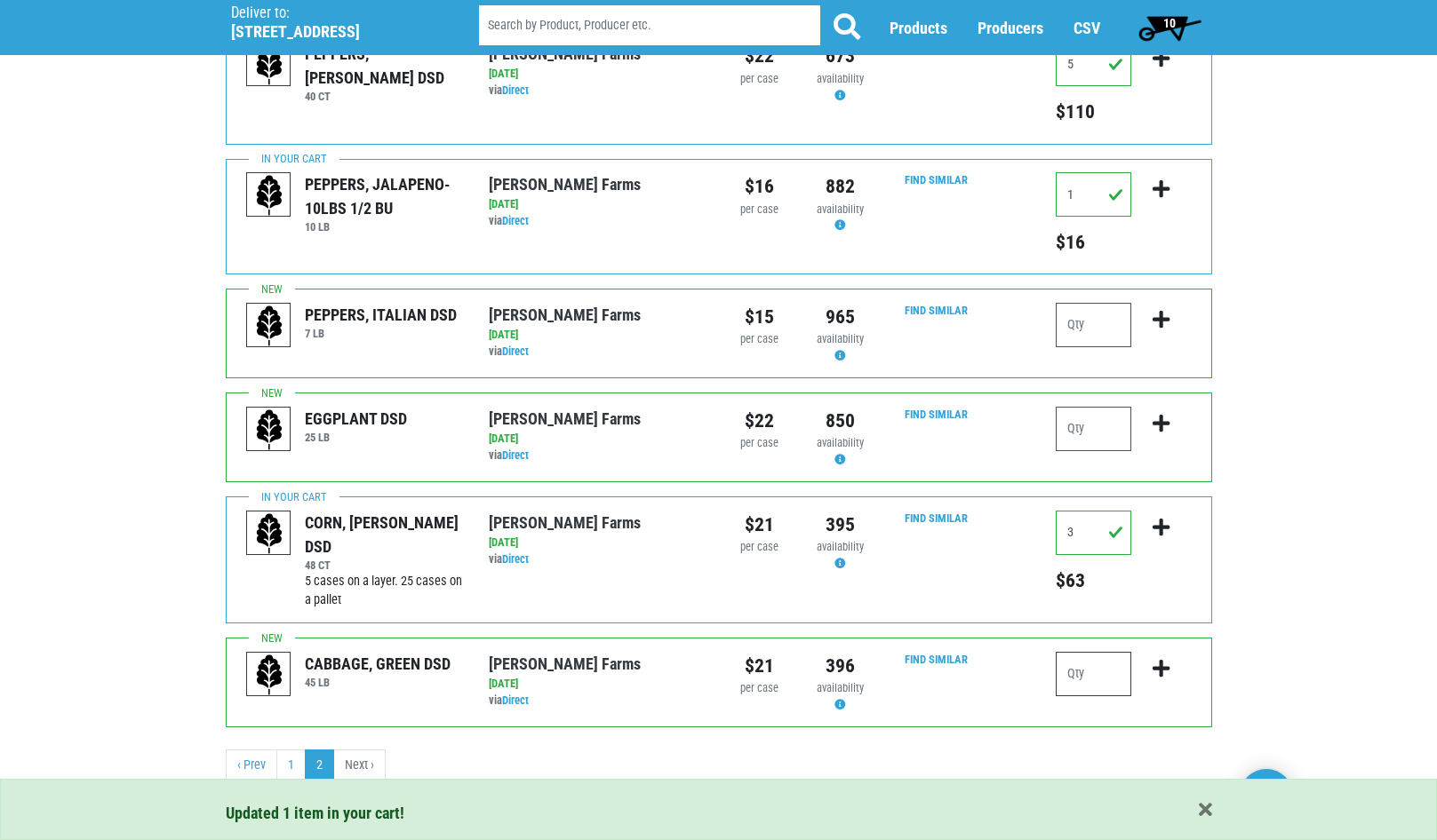
click at [1107, 671] on input "number" at bounding box center [1093, 674] width 76 height 44
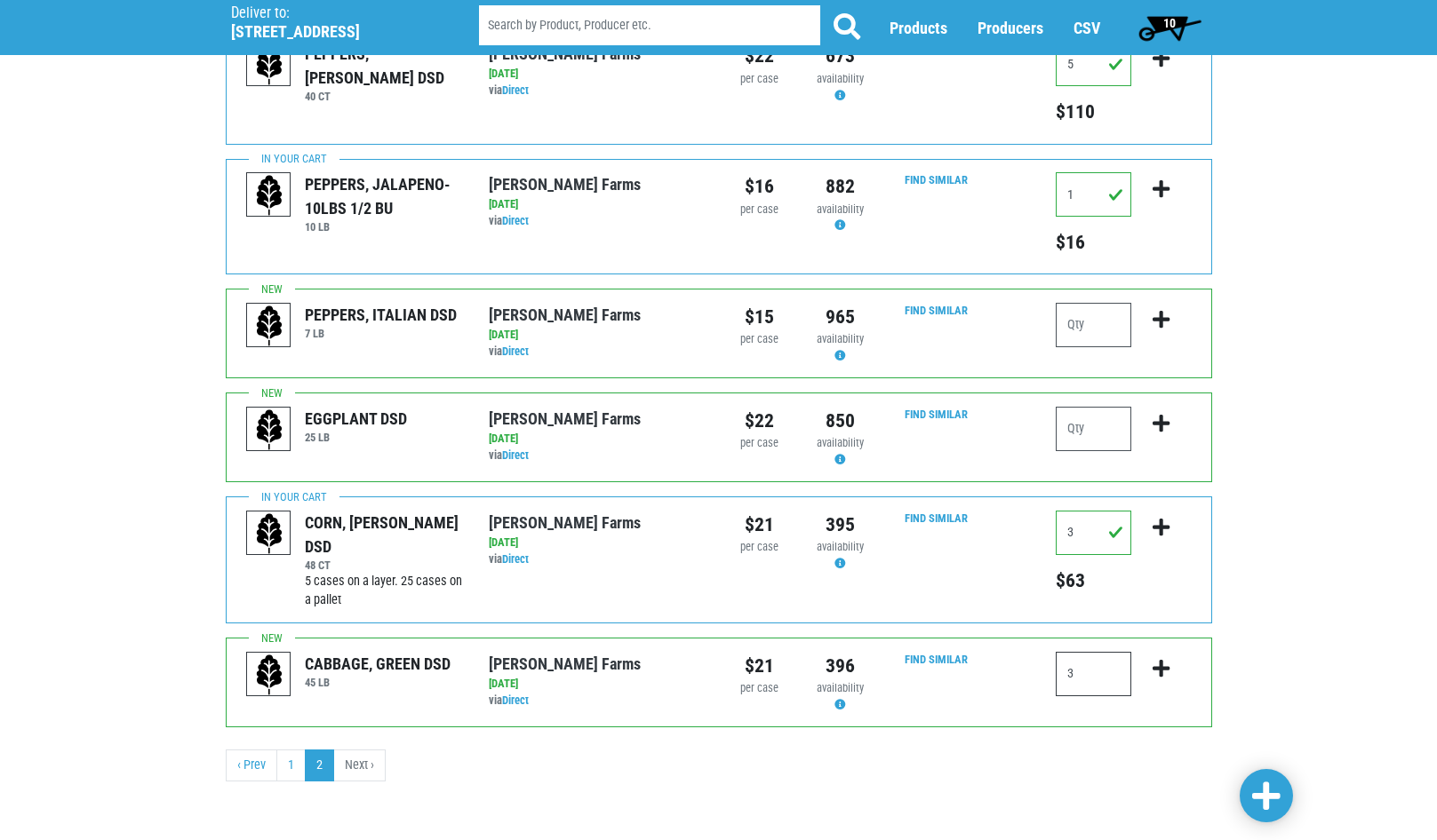
type input "3"
click at [1160, 669] on icon "submit" at bounding box center [1161, 669] width 17 height 19
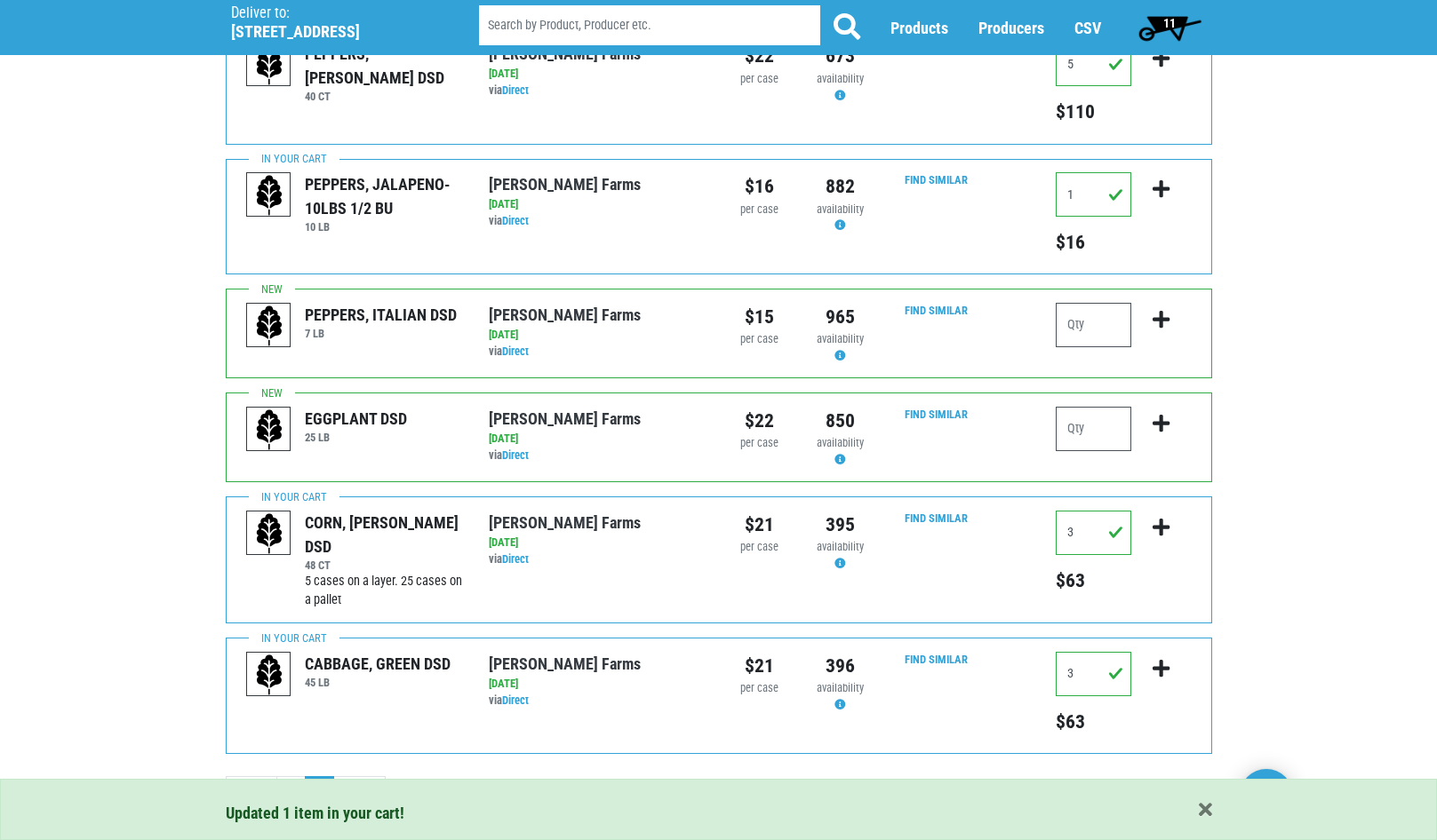
click at [1167, 16] on span "11" at bounding box center [1168, 22] width 12 height 14
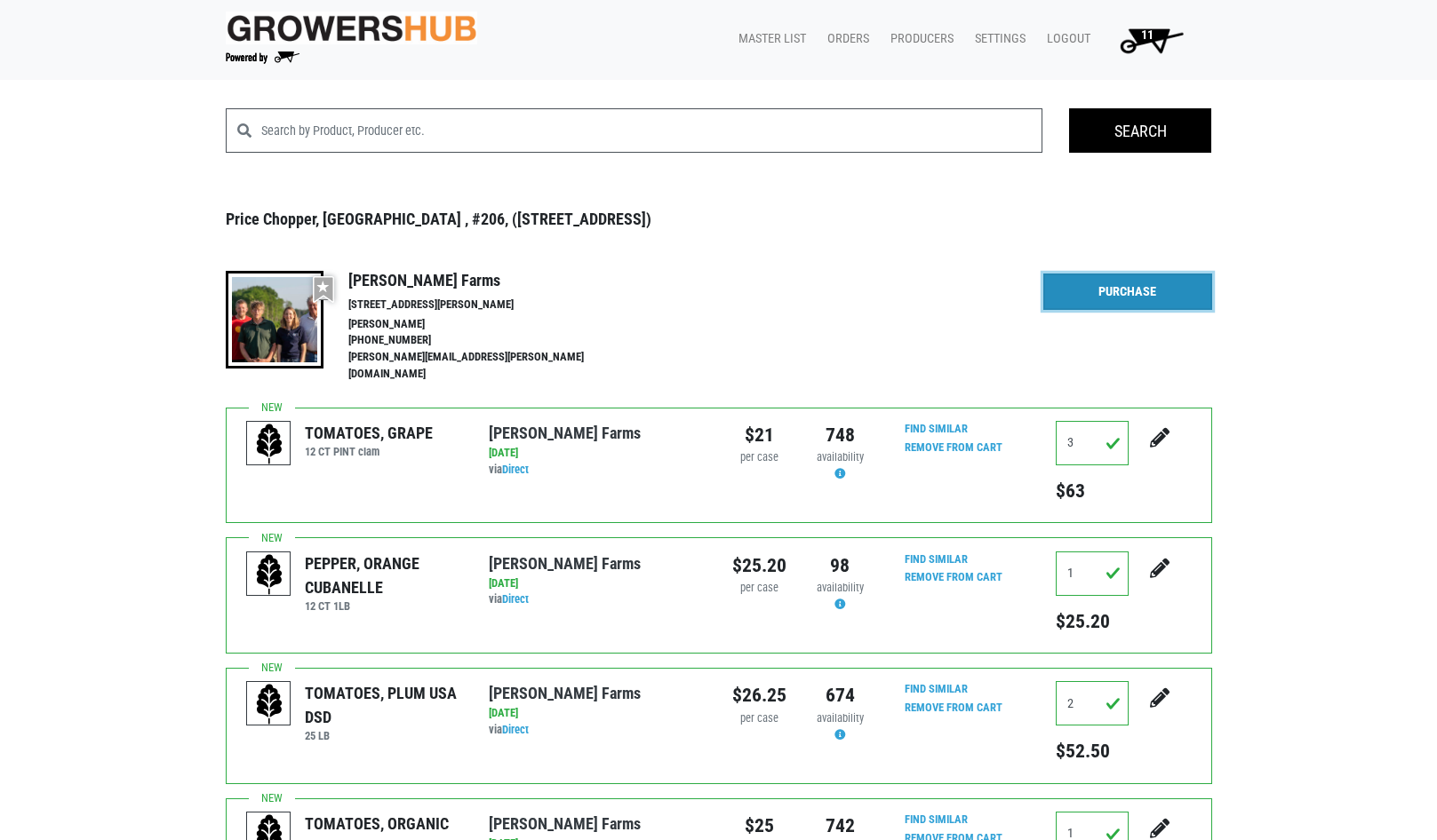
click at [1120, 289] on link "Purchase" at bounding box center [1128, 292] width 169 height 37
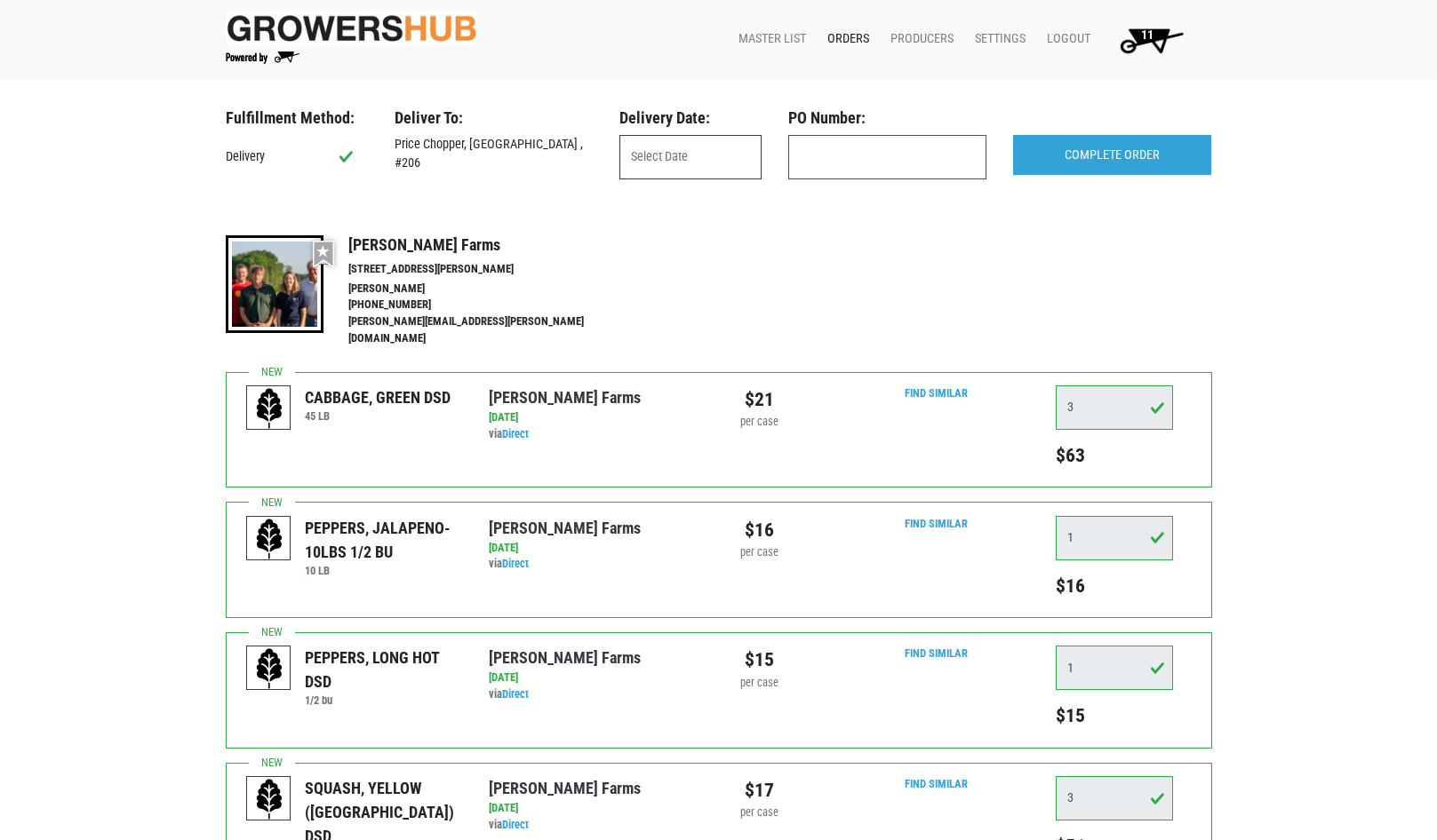
click at [686, 153] on input "text" at bounding box center [689, 157] width 142 height 44
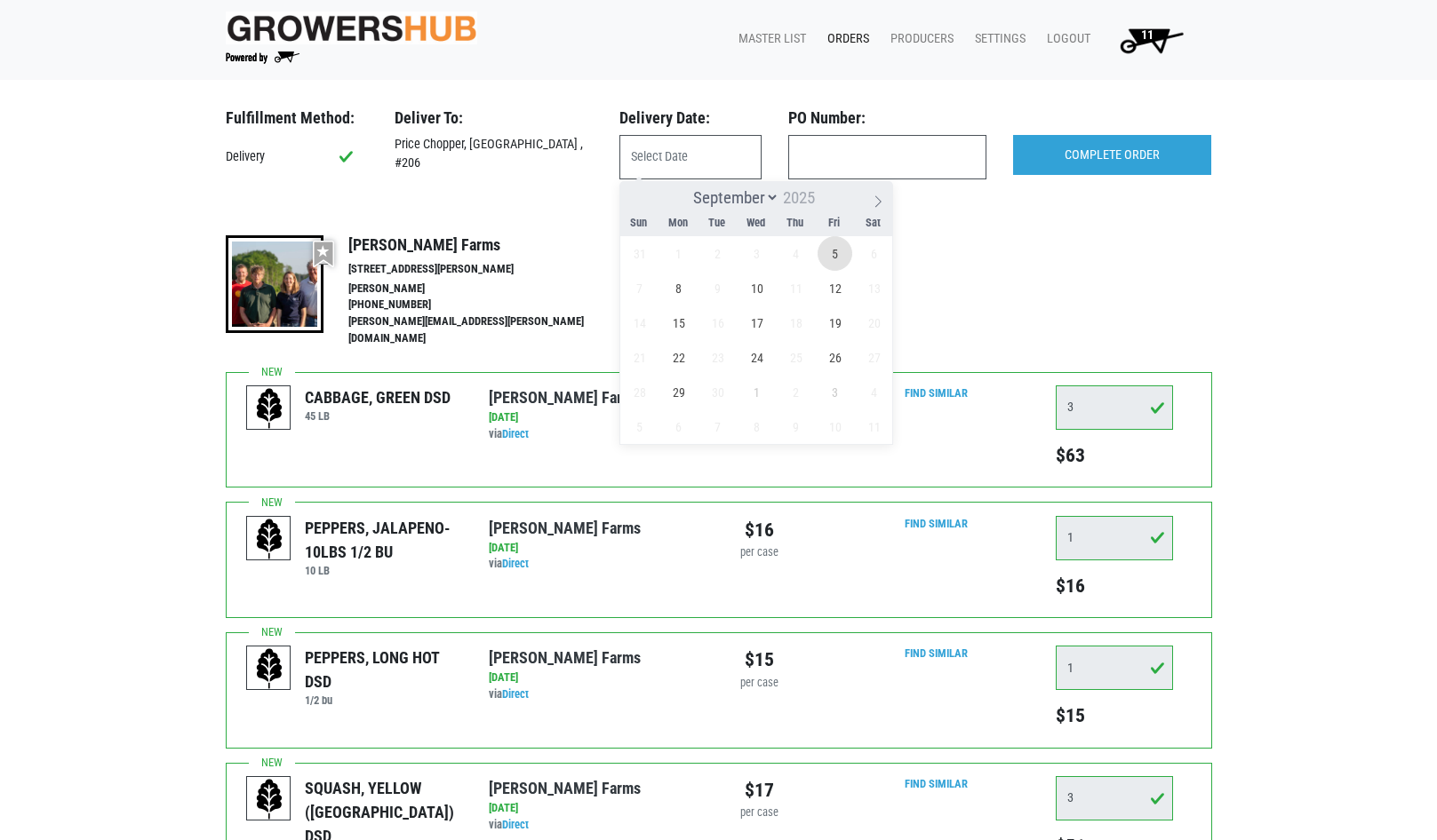
click at [832, 250] on span "5" at bounding box center [834, 253] width 34 height 34
type input "[DATE]"
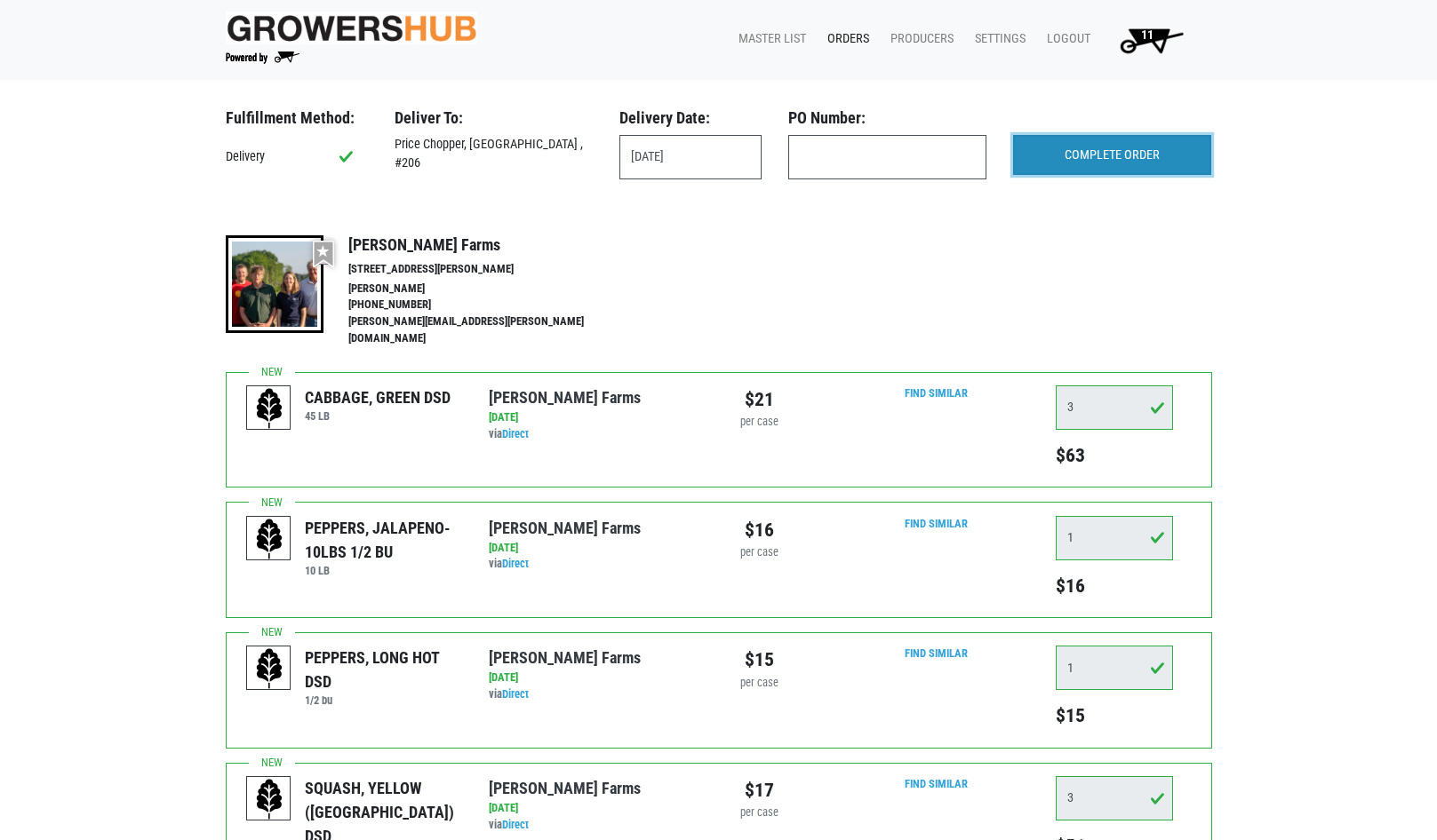
click at [1112, 149] on input "COMPLETE ORDER" at bounding box center [1112, 156] width 198 height 41
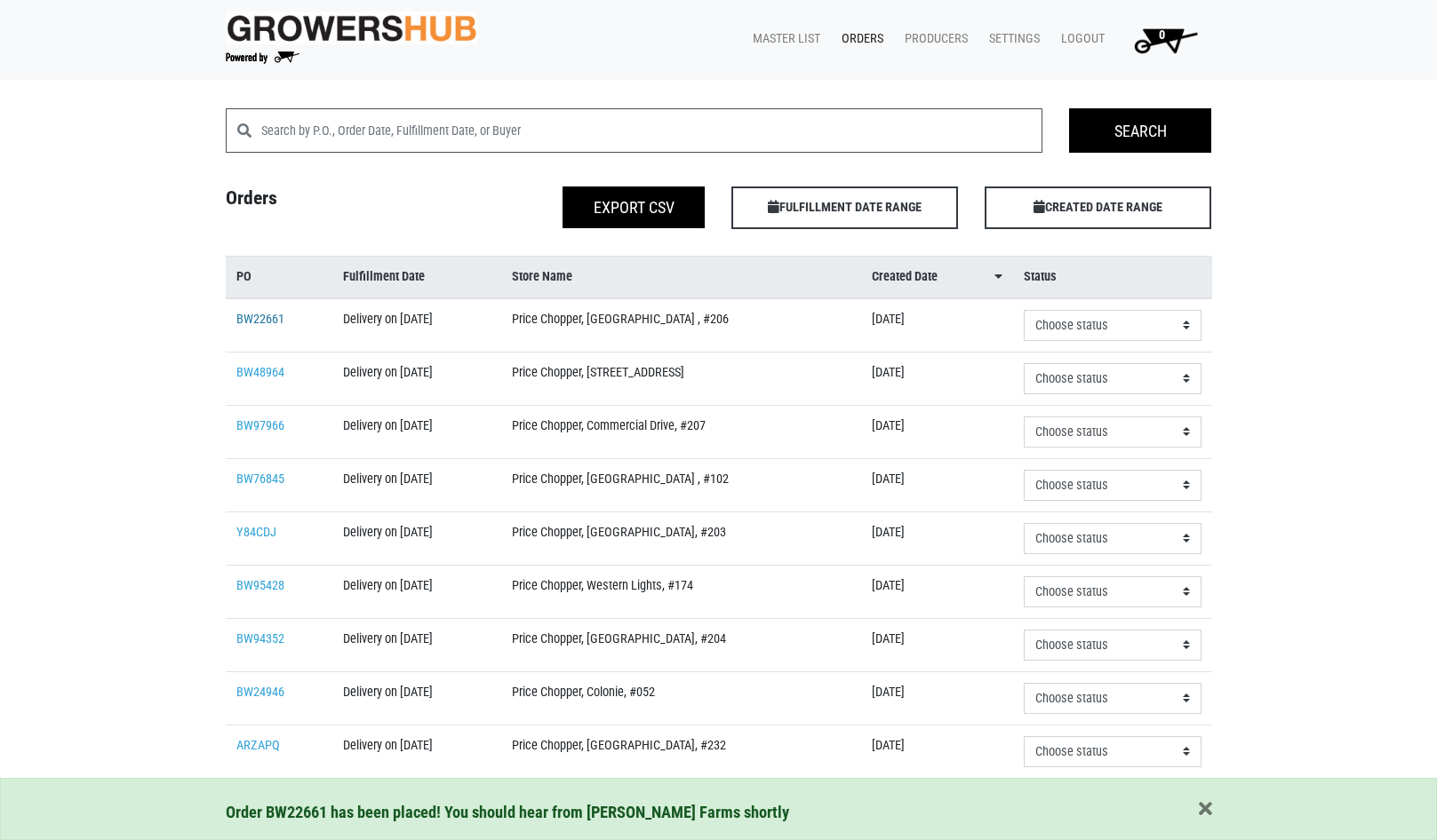
click at [266, 322] on link "BW22661" at bounding box center [260, 320] width 48 height 15
